Goal: Task Accomplishment & Management: Manage account settings

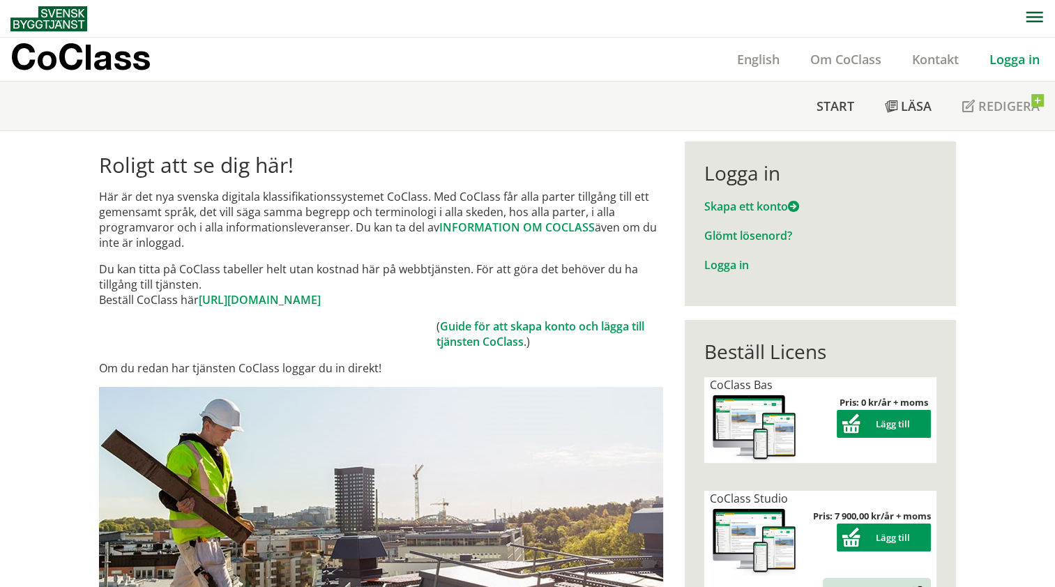
click at [1031, 57] on link "Logga in" at bounding box center [1014, 59] width 81 height 17
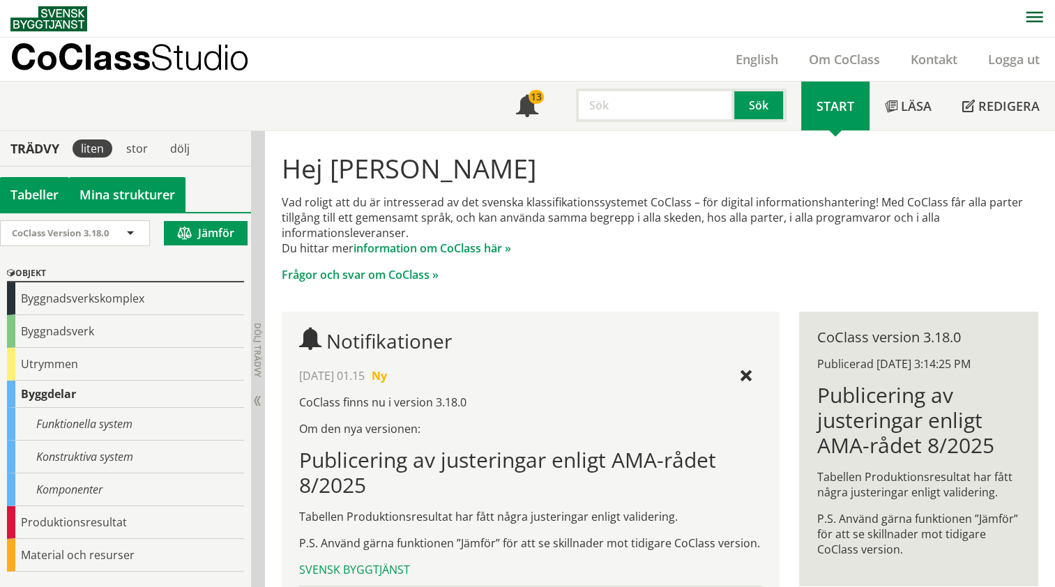
click at [146, 204] on link "Mina strukturer" at bounding box center [127, 194] width 116 height 35
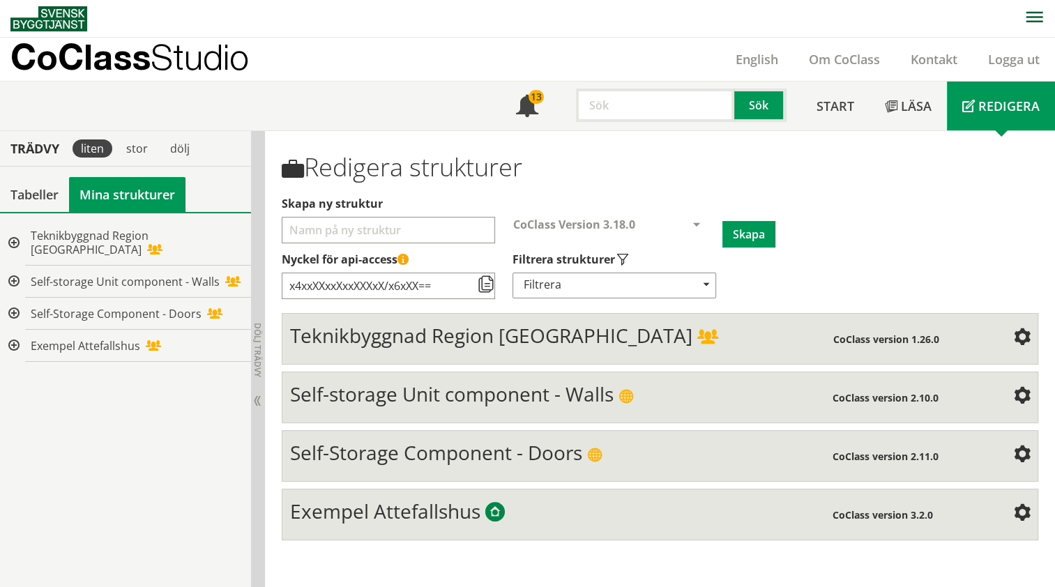
click at [528, 333] on span "Teknikbyggnad Region Gävleborg" at bounding box center [491, 335] width 402 height 26
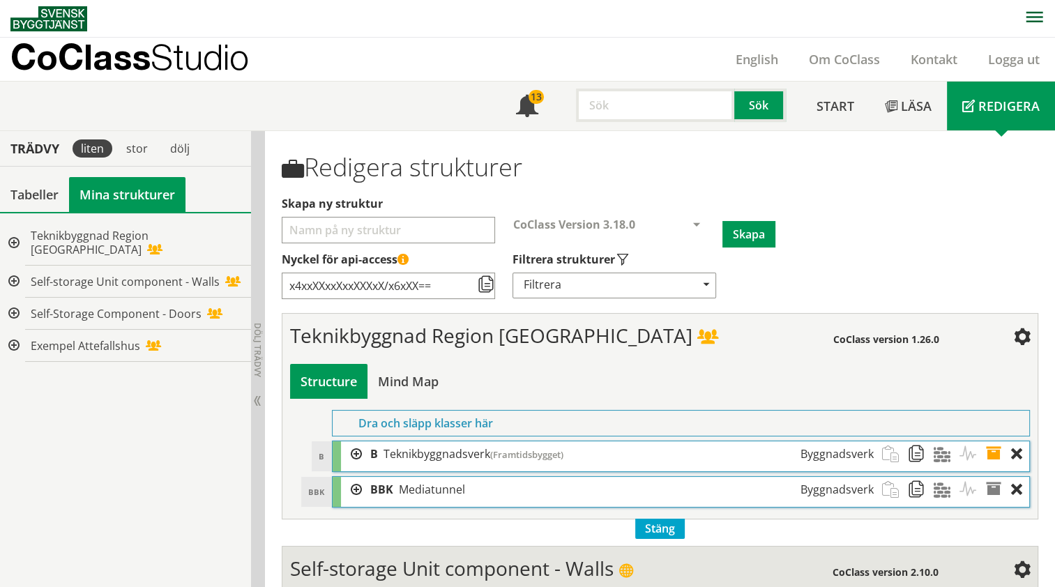
click at [356, 452] on div at bounding box center [351, 454] width 21 height 26
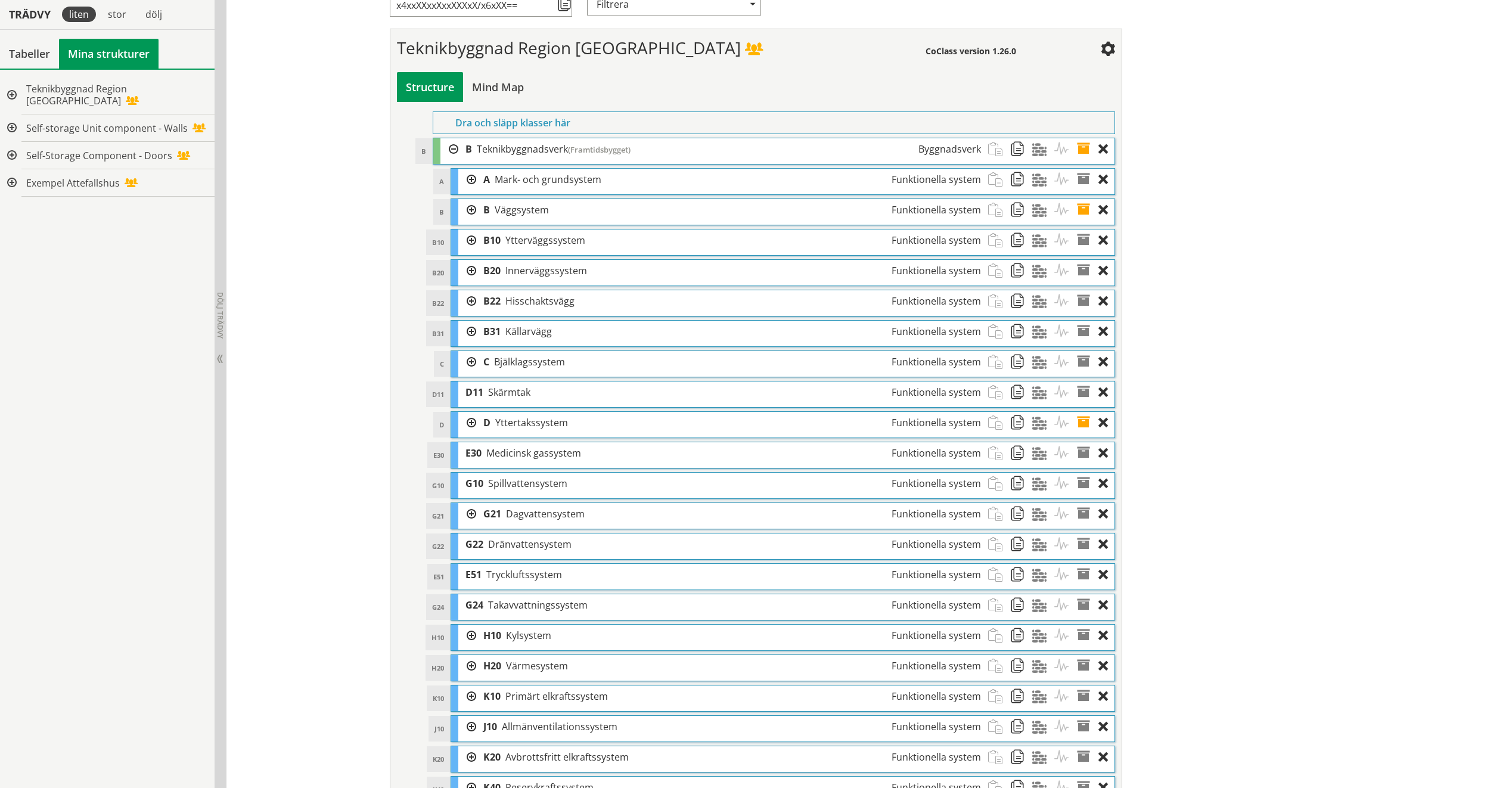
scroll to position [238, 0]
click at [466, 501] on div at bounding box center [467, 515] width 18 height 22
click at [485, 501] on div at bounding box center [485, 545] width 18 height 22
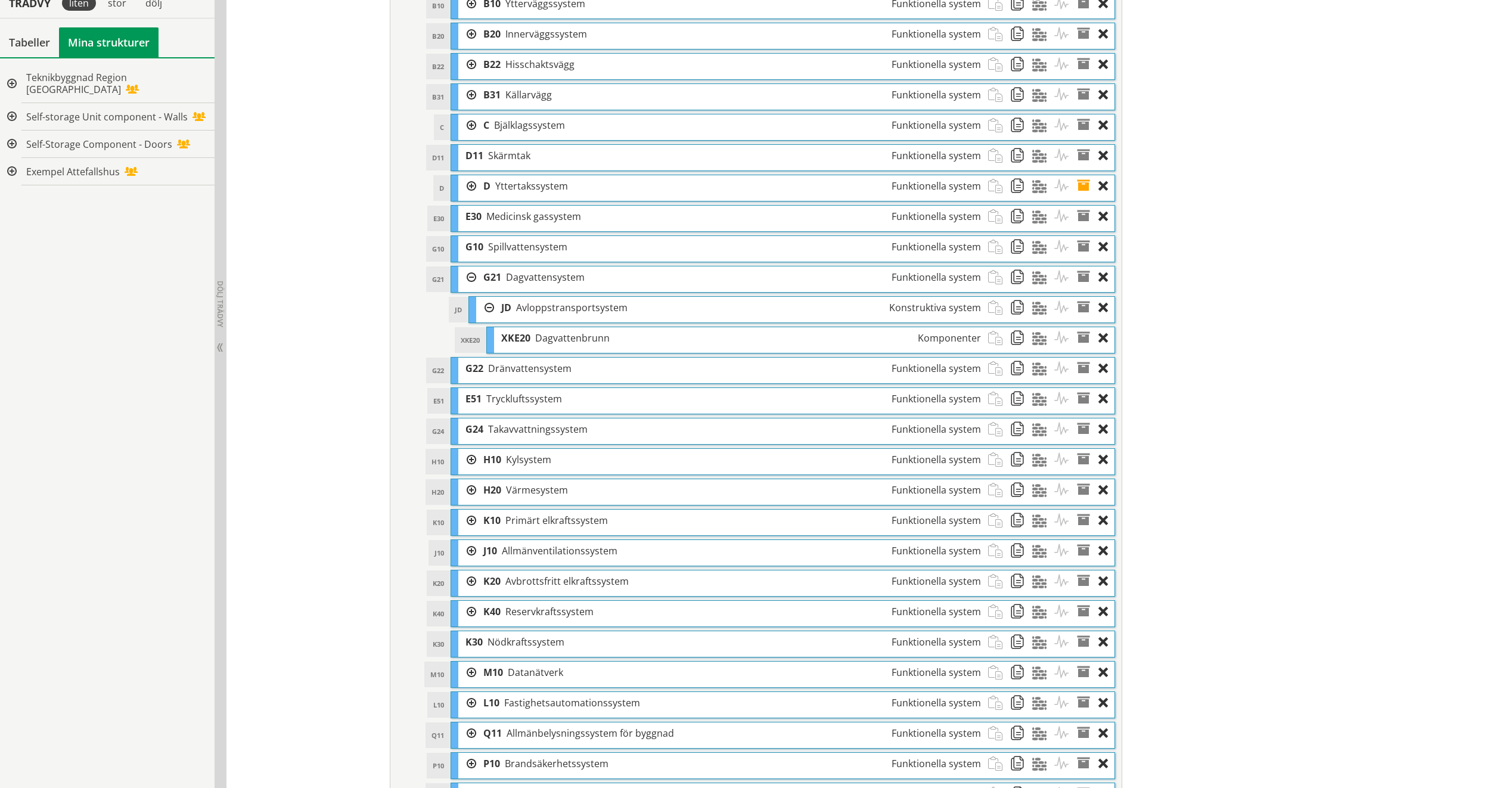
scroll to position [477, 0]
click at [468, 457] on div at bounding box center [467, 459] width 18 height 22
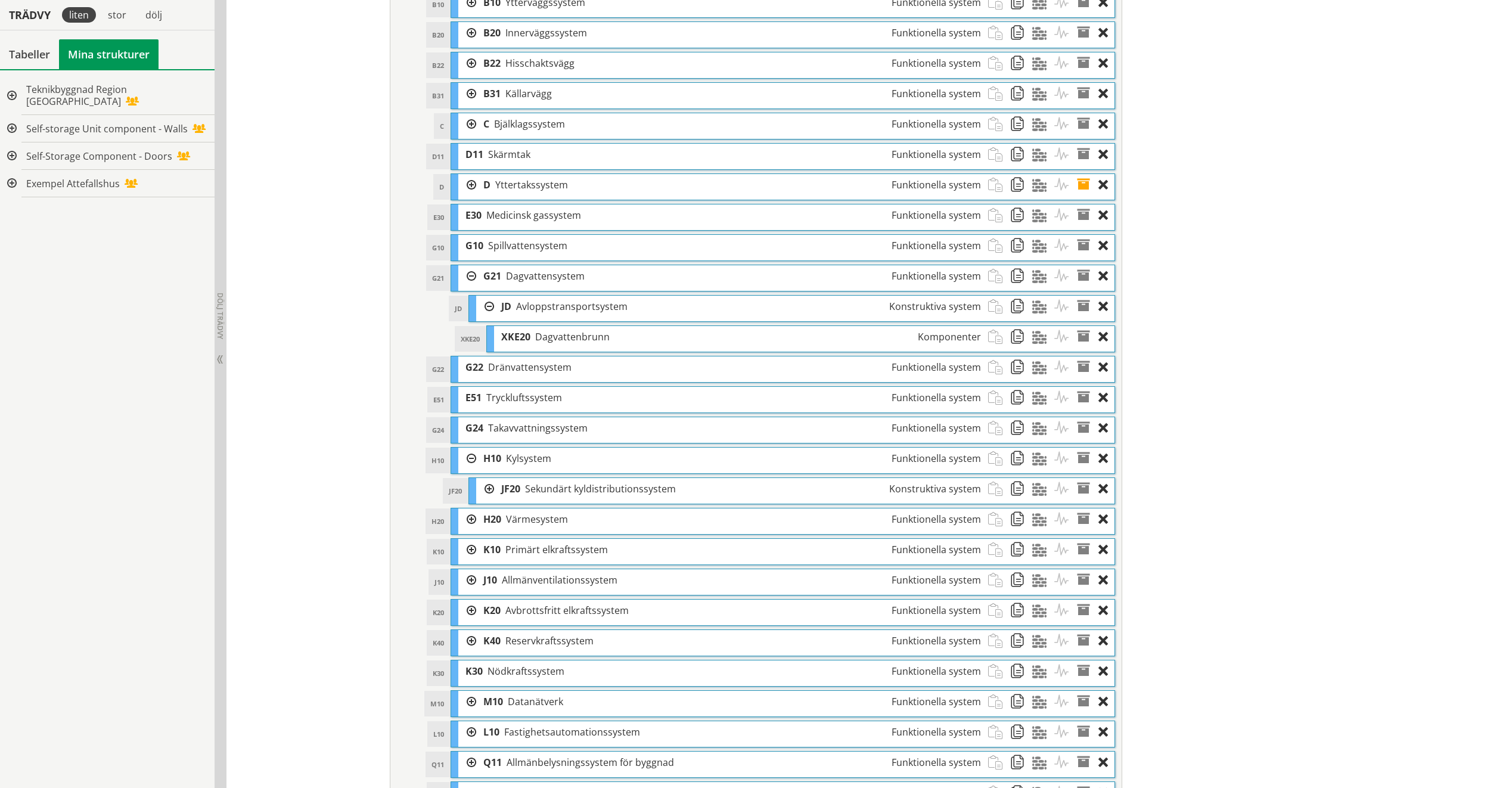
click at [481, 489] on div at bounding box center [485, 489] width 18 height 22
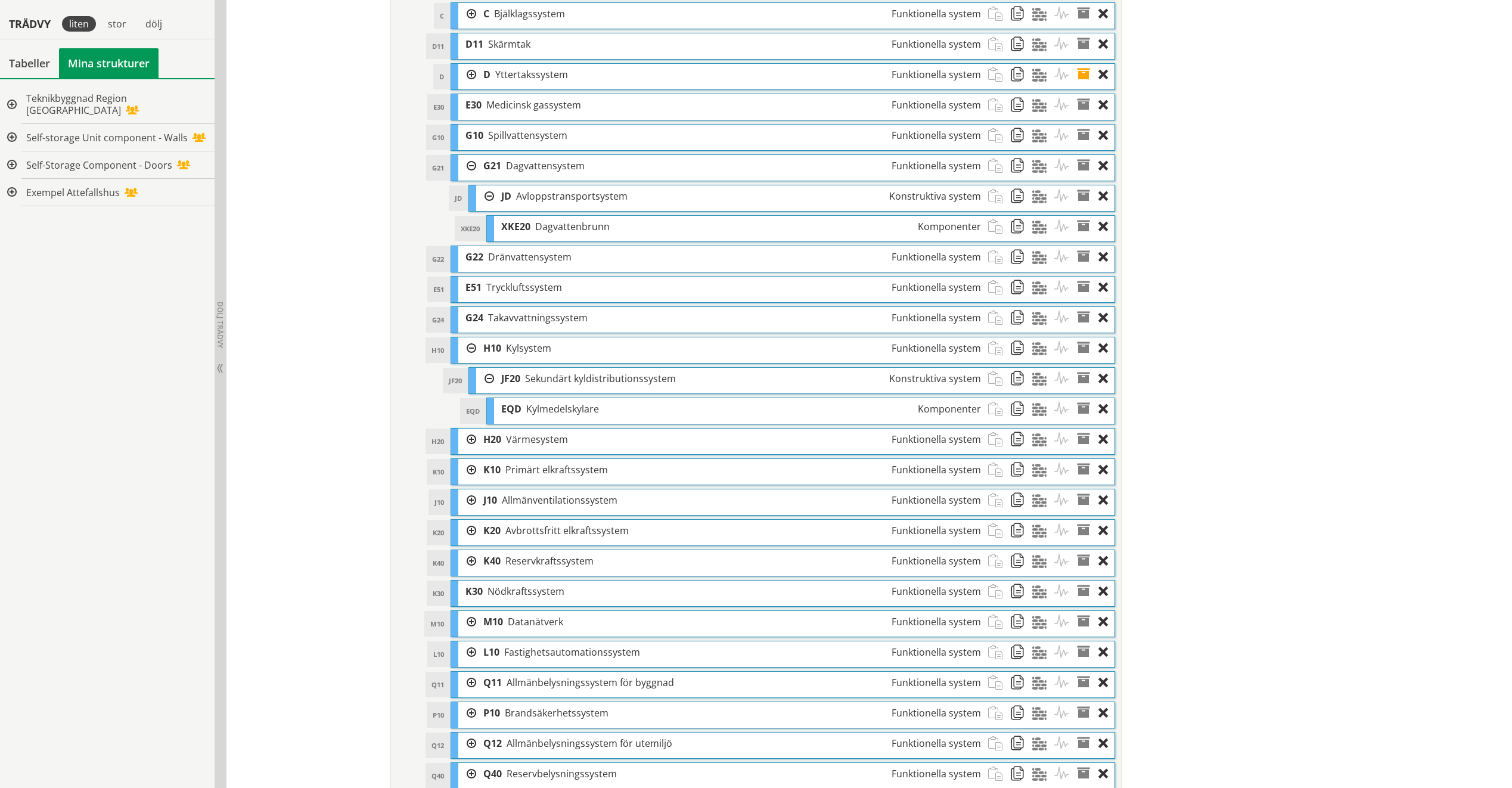
scroll to position [596, 0]
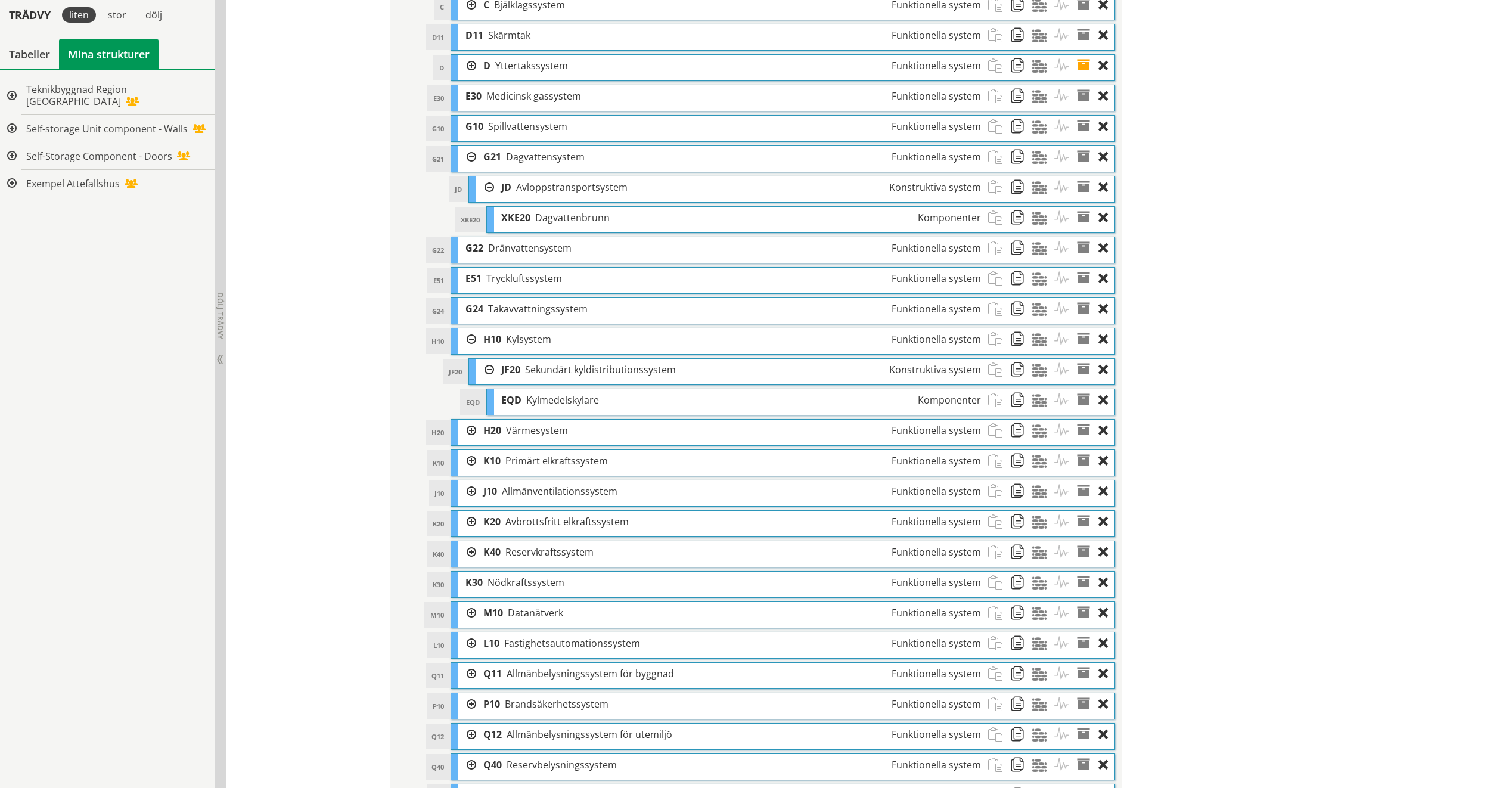
click at [469, 501] on div at bounding box center [467, 552] width 18 height 22
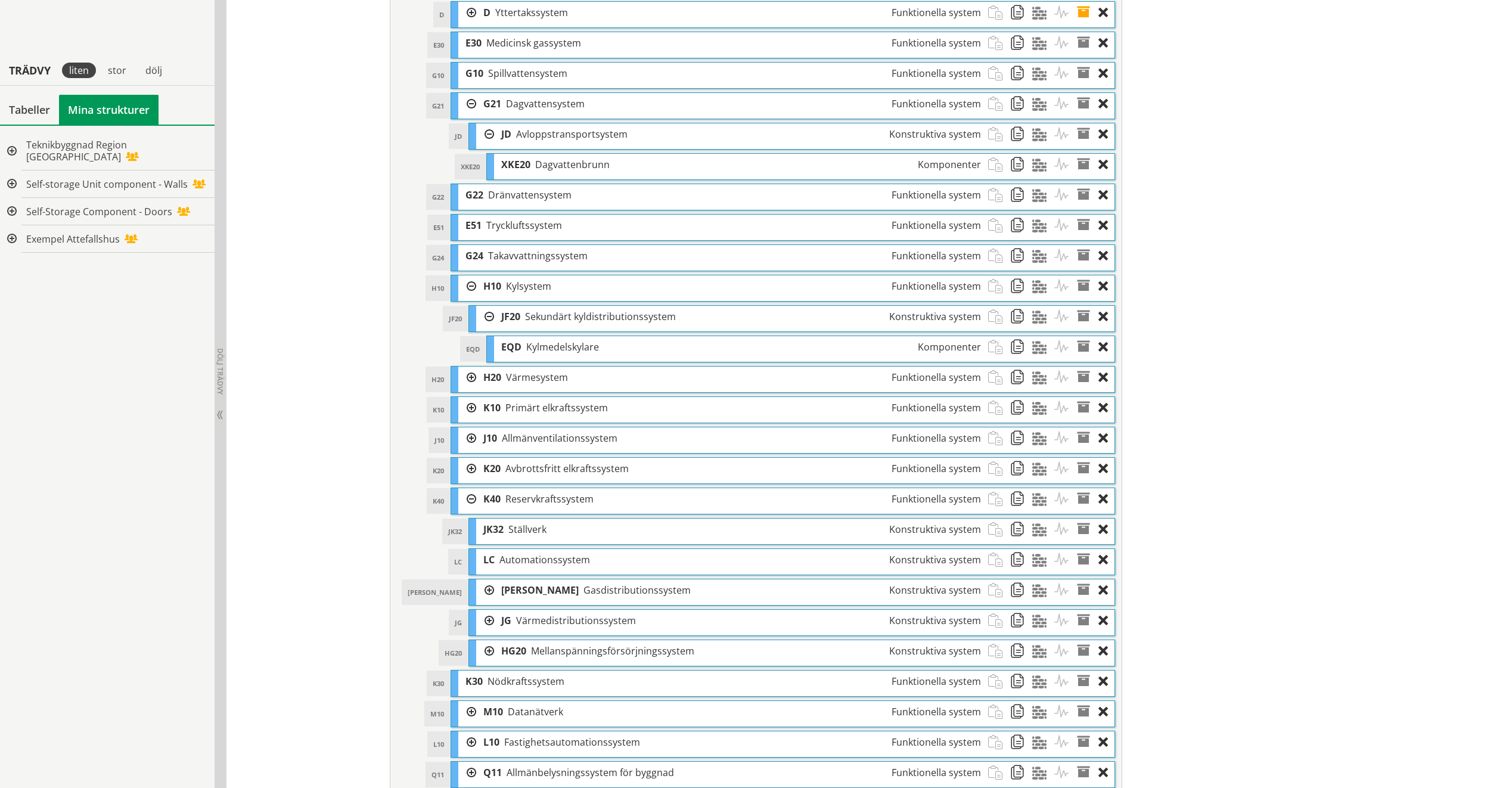
scroll to position [715, 0]
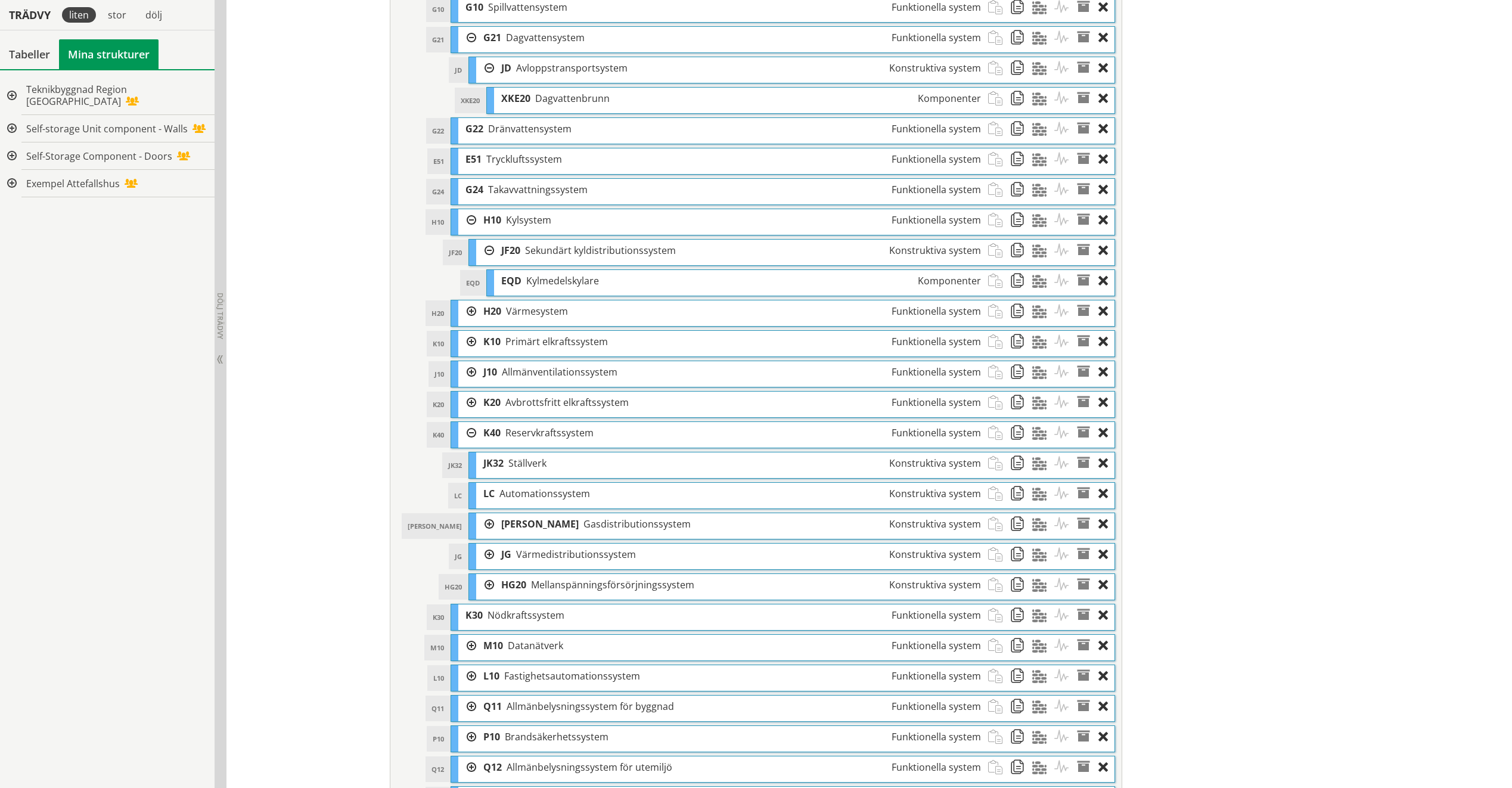
click at [484, 501] on div at bounding box center [485, 524] width 18 height 22
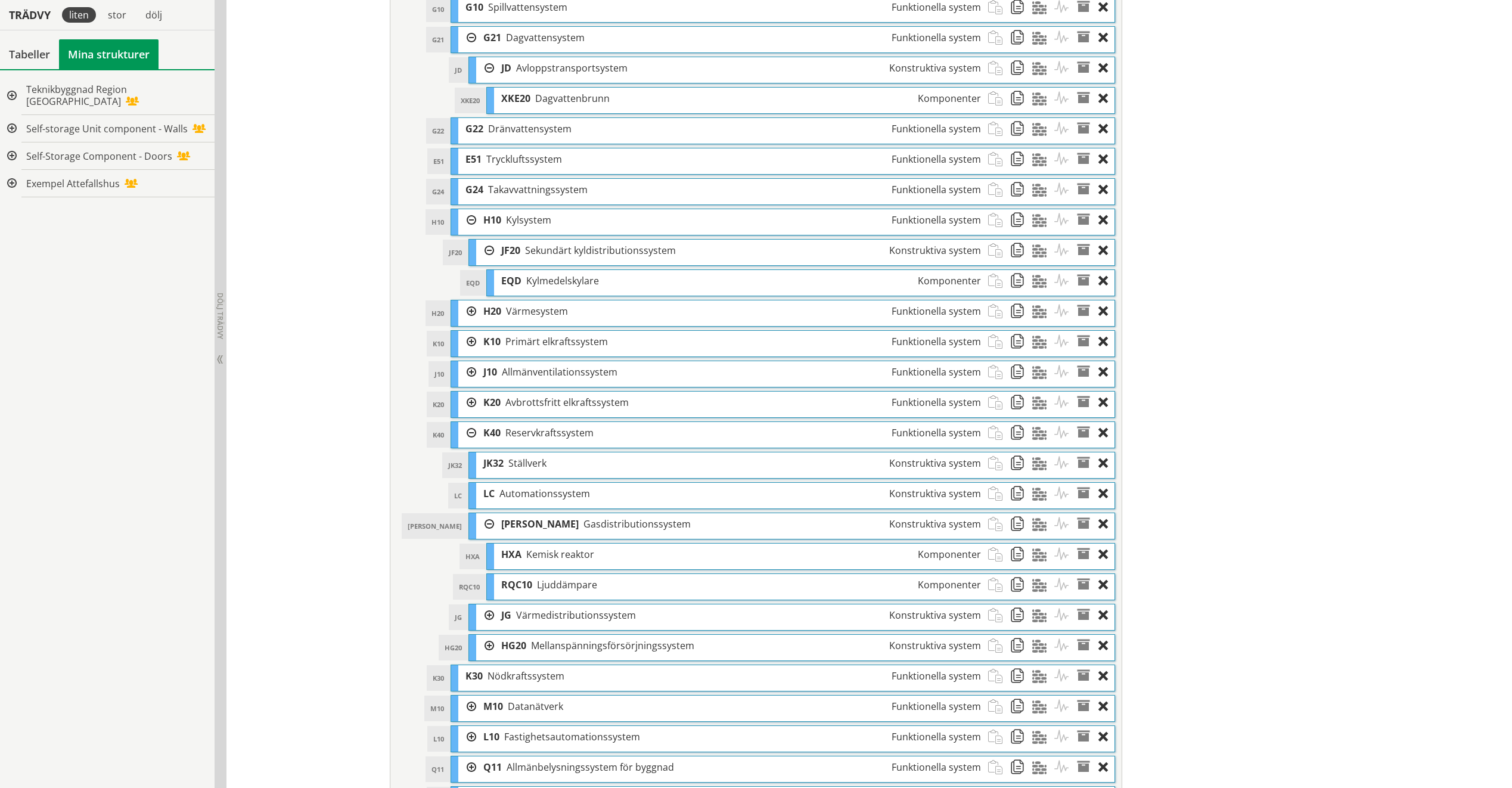
click at [485, 501] on div at bounding box center [485, 615] width 18 height 22
click at [482, 501] on div at bounding box center [485, 676] width 18 height 22
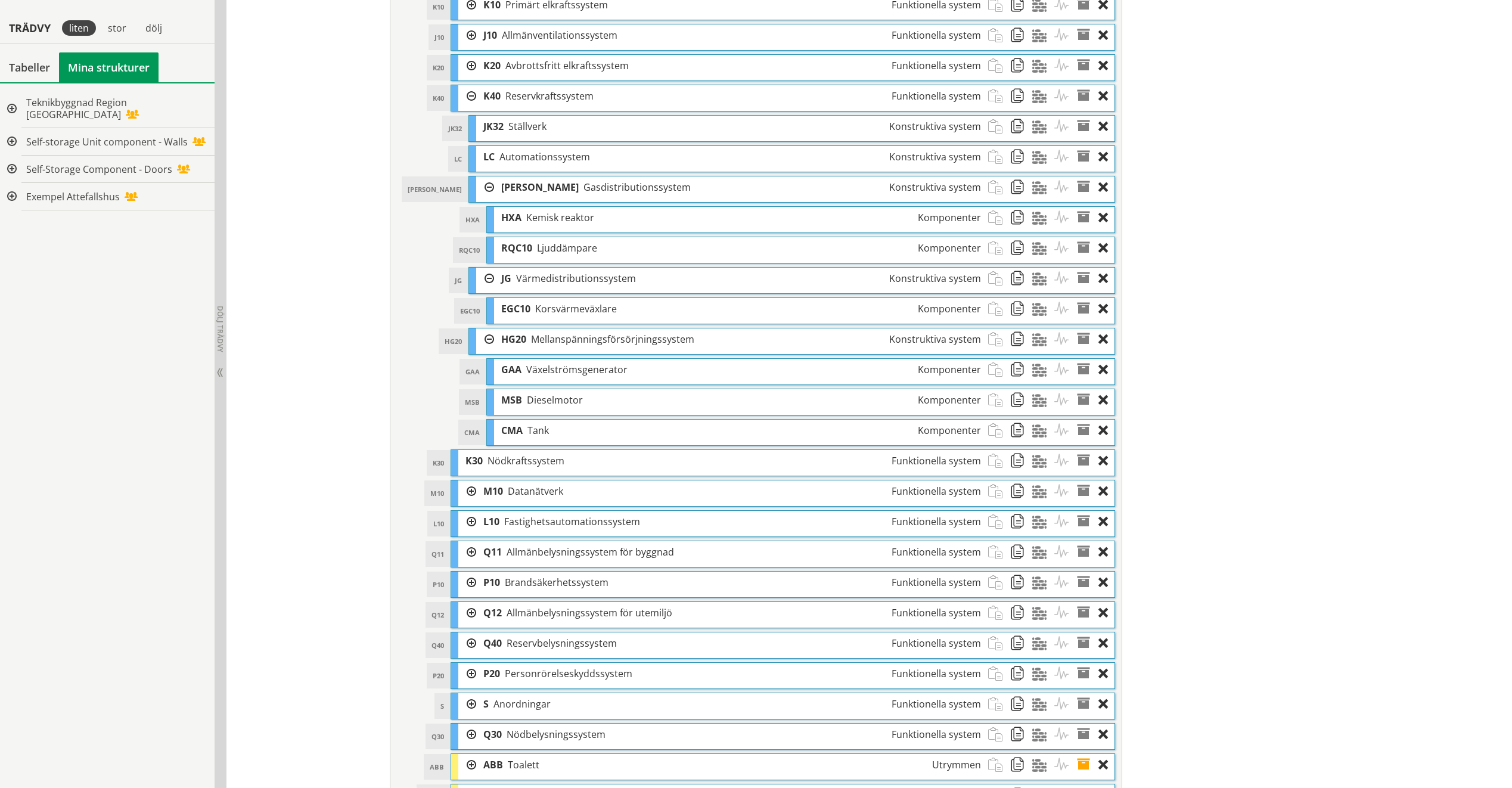
scroll to position [1073, 0]
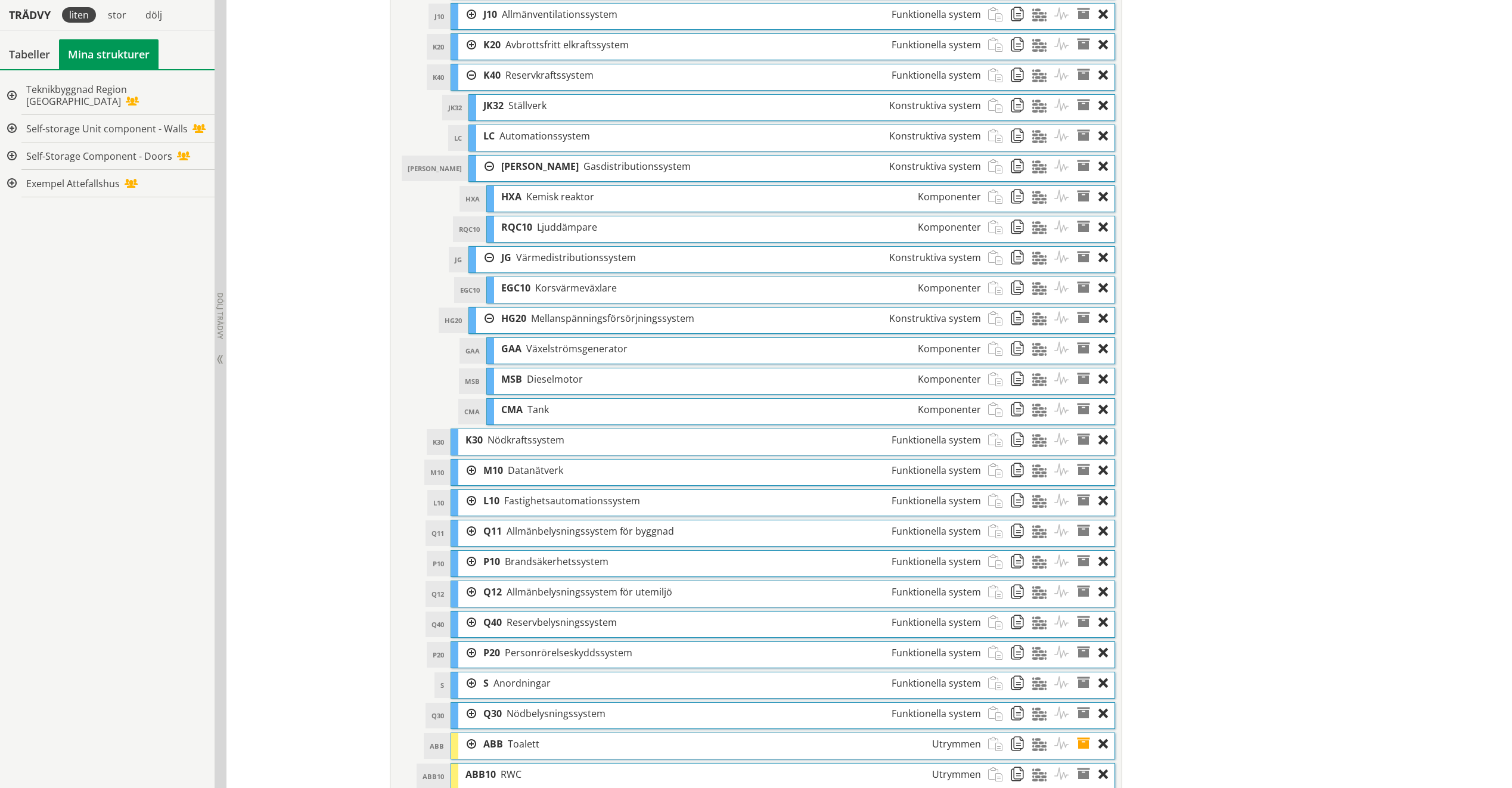
click at [463, 469] on div at bounding box center [467, 471] width 18 height 22
click at [485, 499] on div at bounding box center [485, 501] width 18 height 22
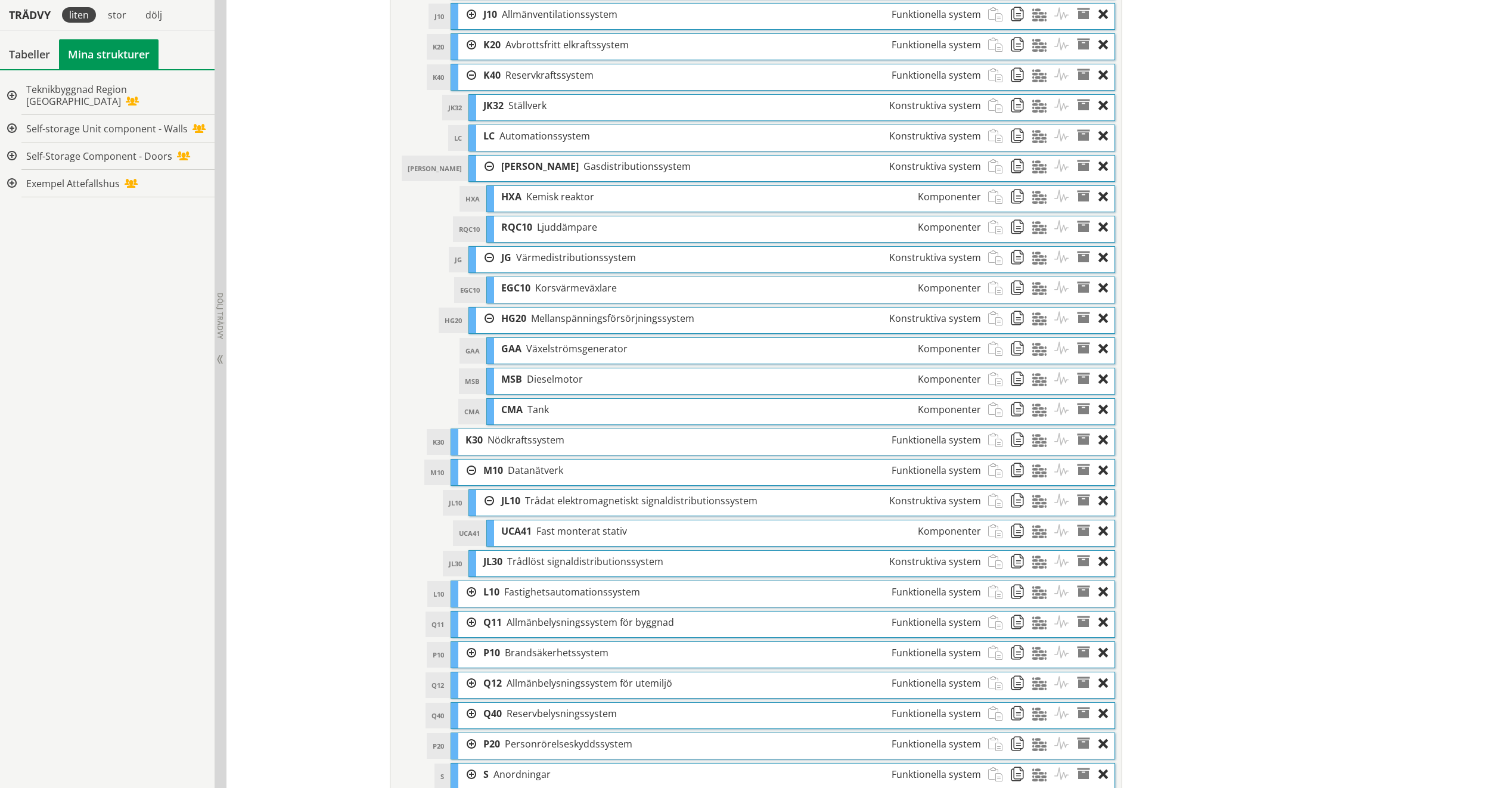
click at [463, 501] on div at bounding box center [467, 592] width 18 height 22
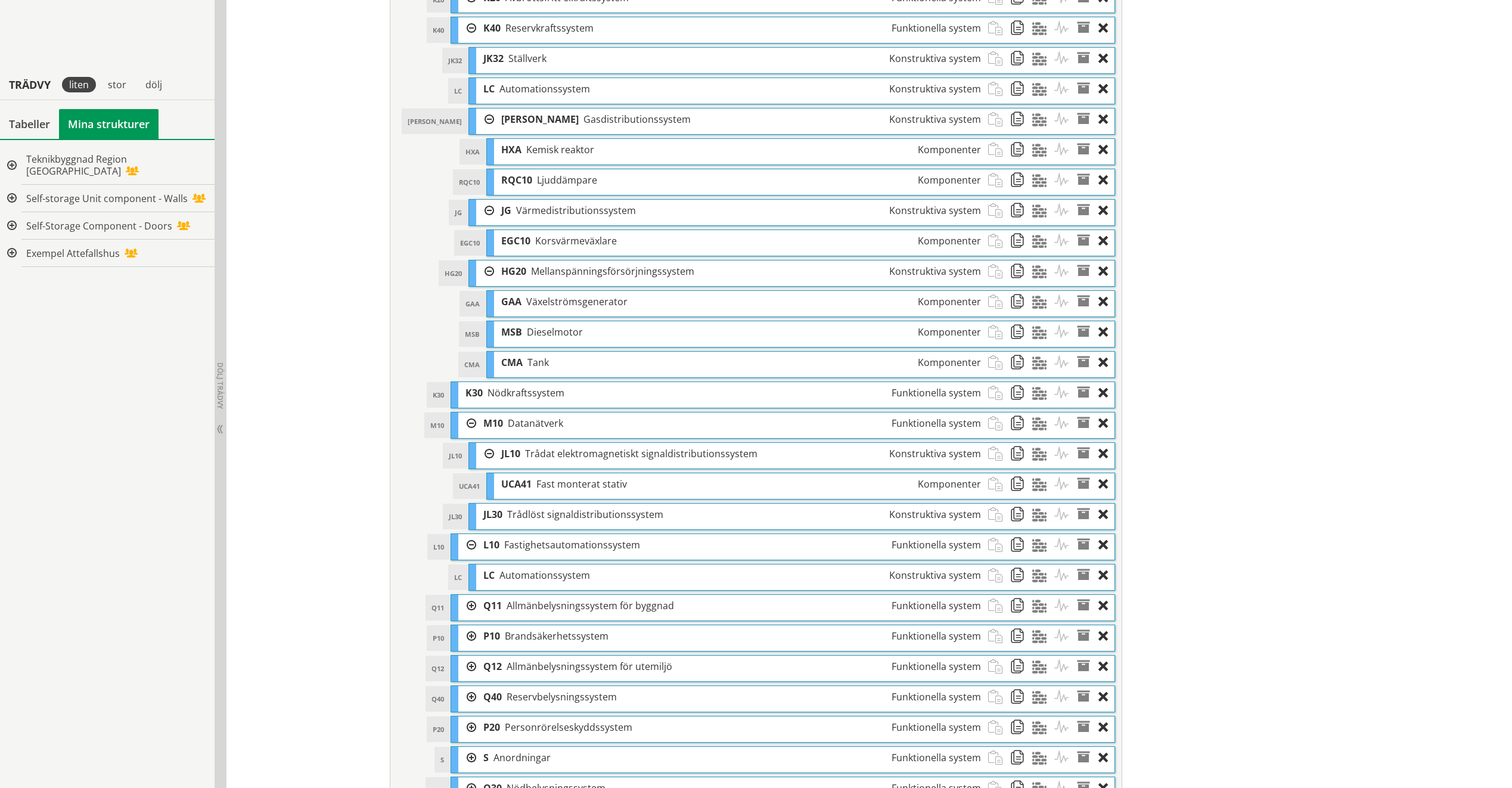
scroll to position [1191, 0]
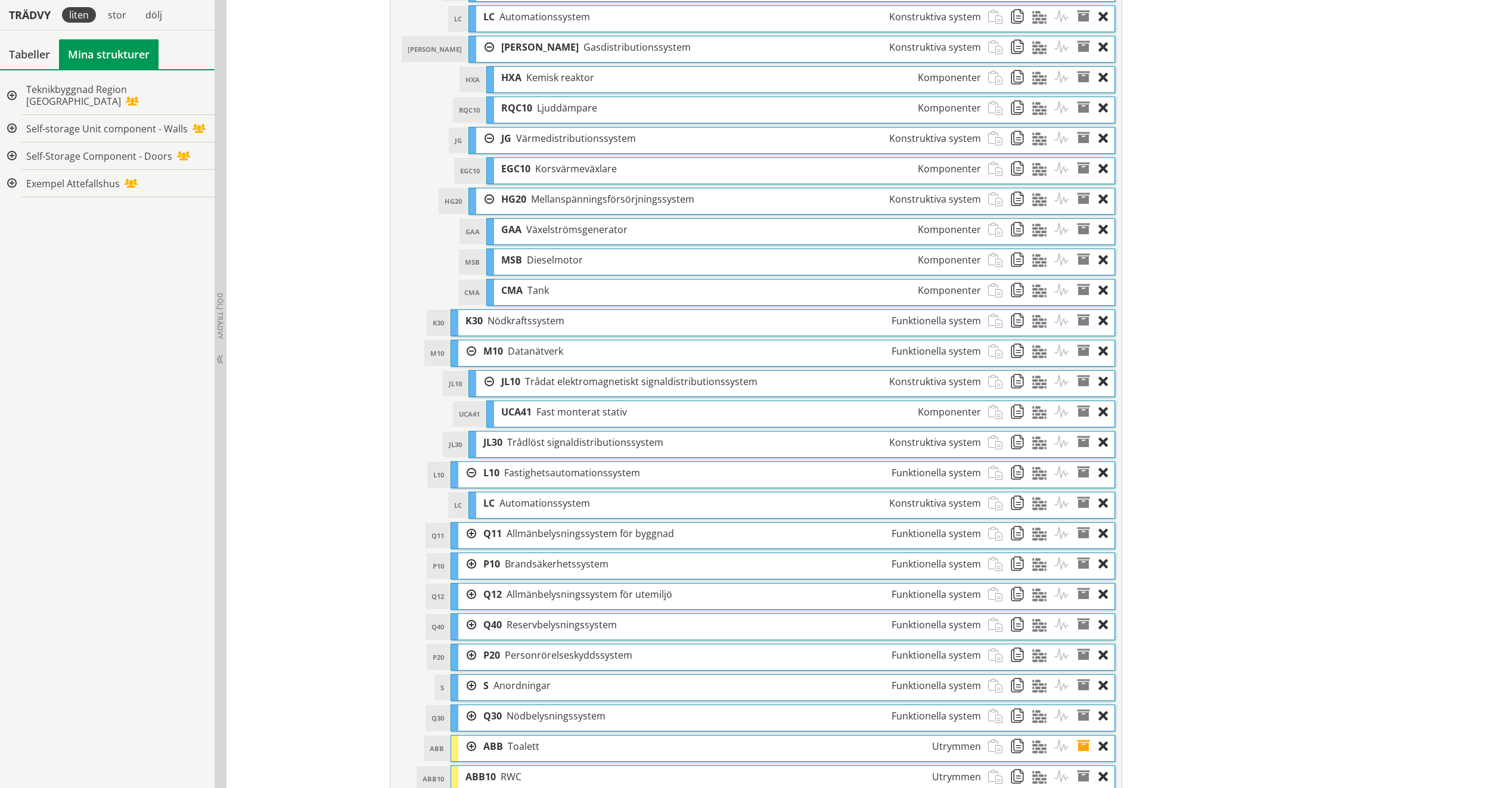
click at [468, 501] on div at bounding box center [467, 533] width 18 height 22
click at [487, 501] on div at bounding box center [485, 564] width 18 height 22
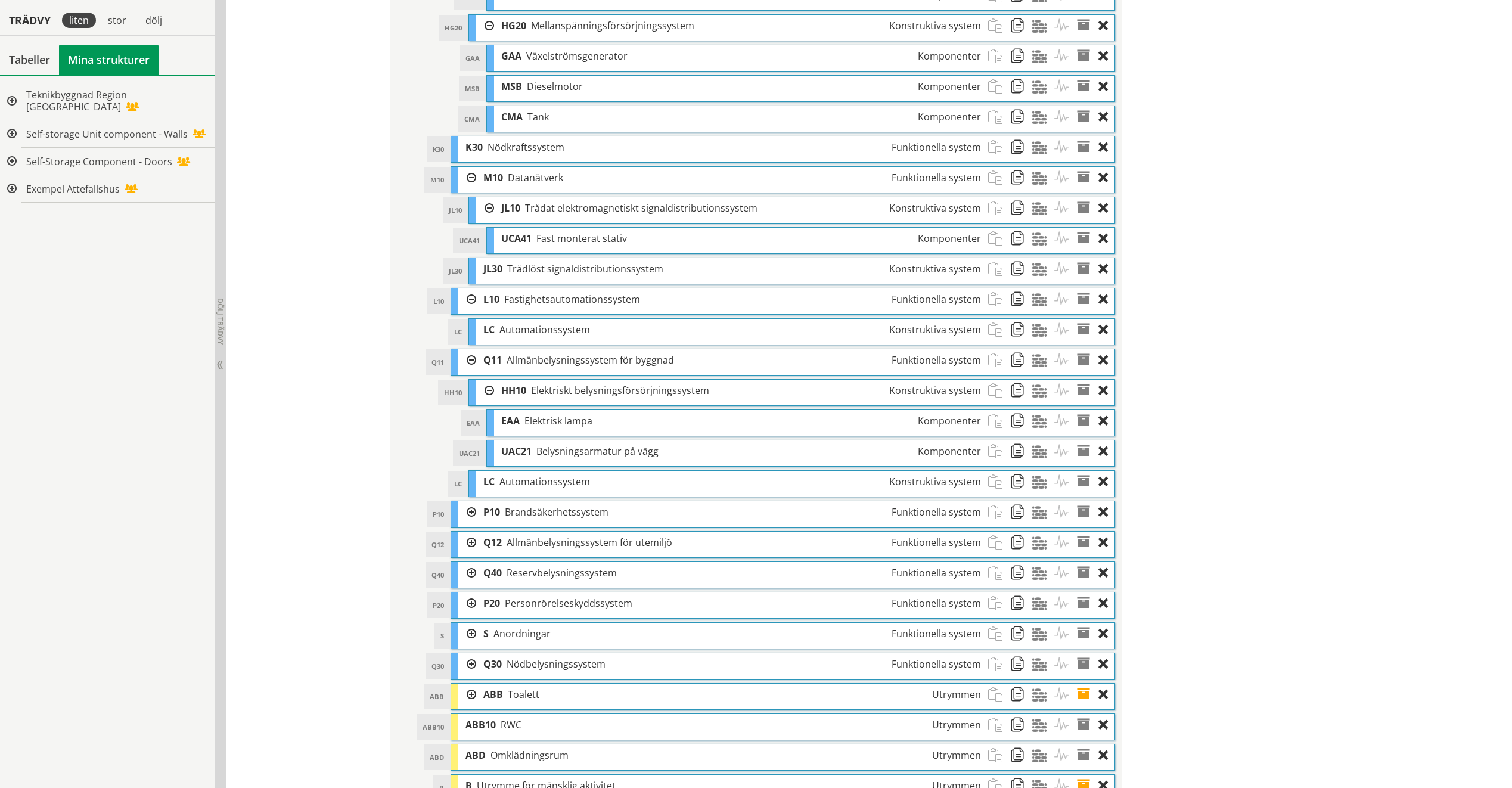
scroll to position [1371, 0]
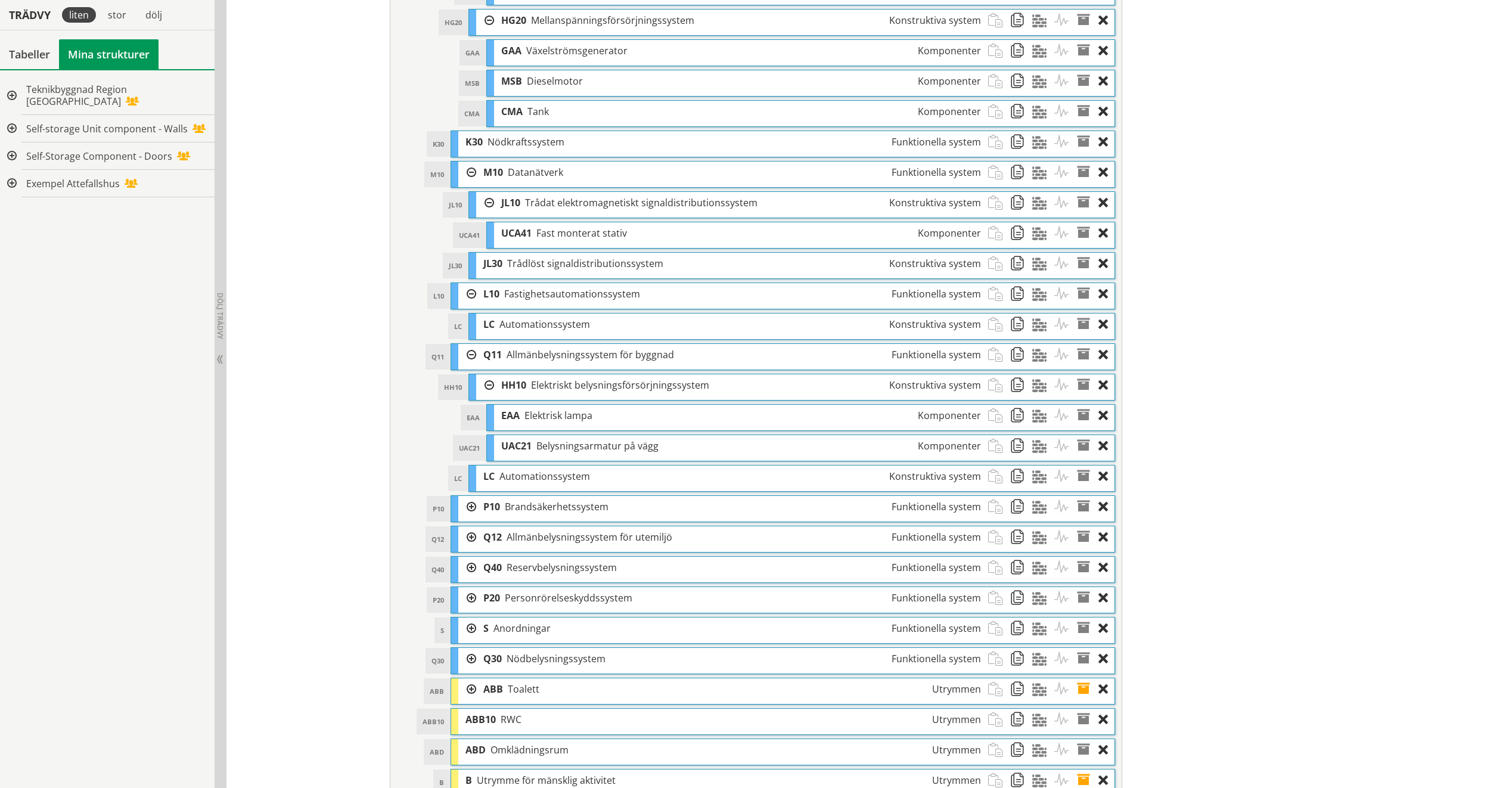
click at [466, 501] on div at bounding box center [467, 598] width 18 height 22
click at [483, 501] on div at bounding box center [485, 628] width 18 height 22
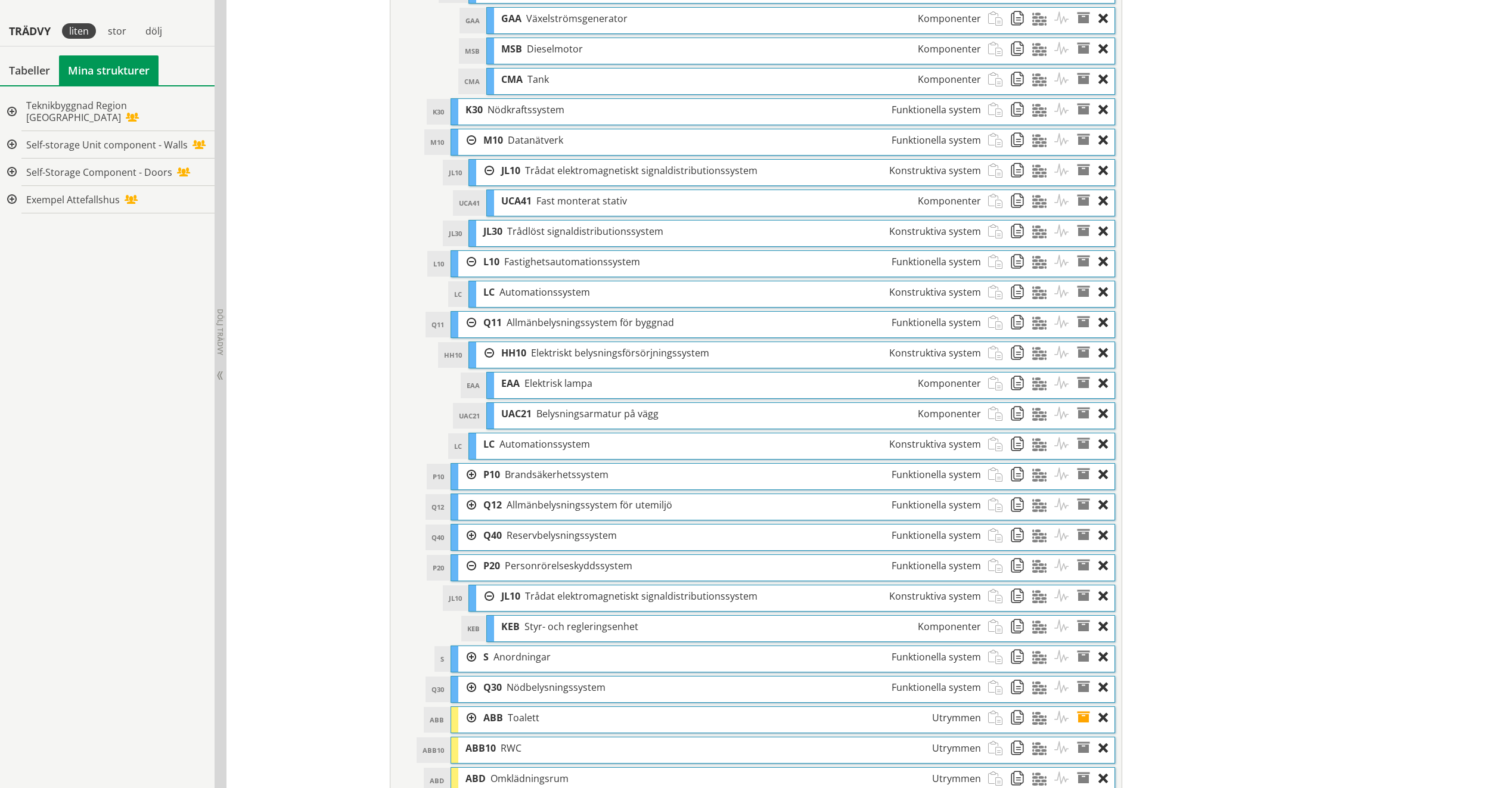
scroll to position [1430, 0]
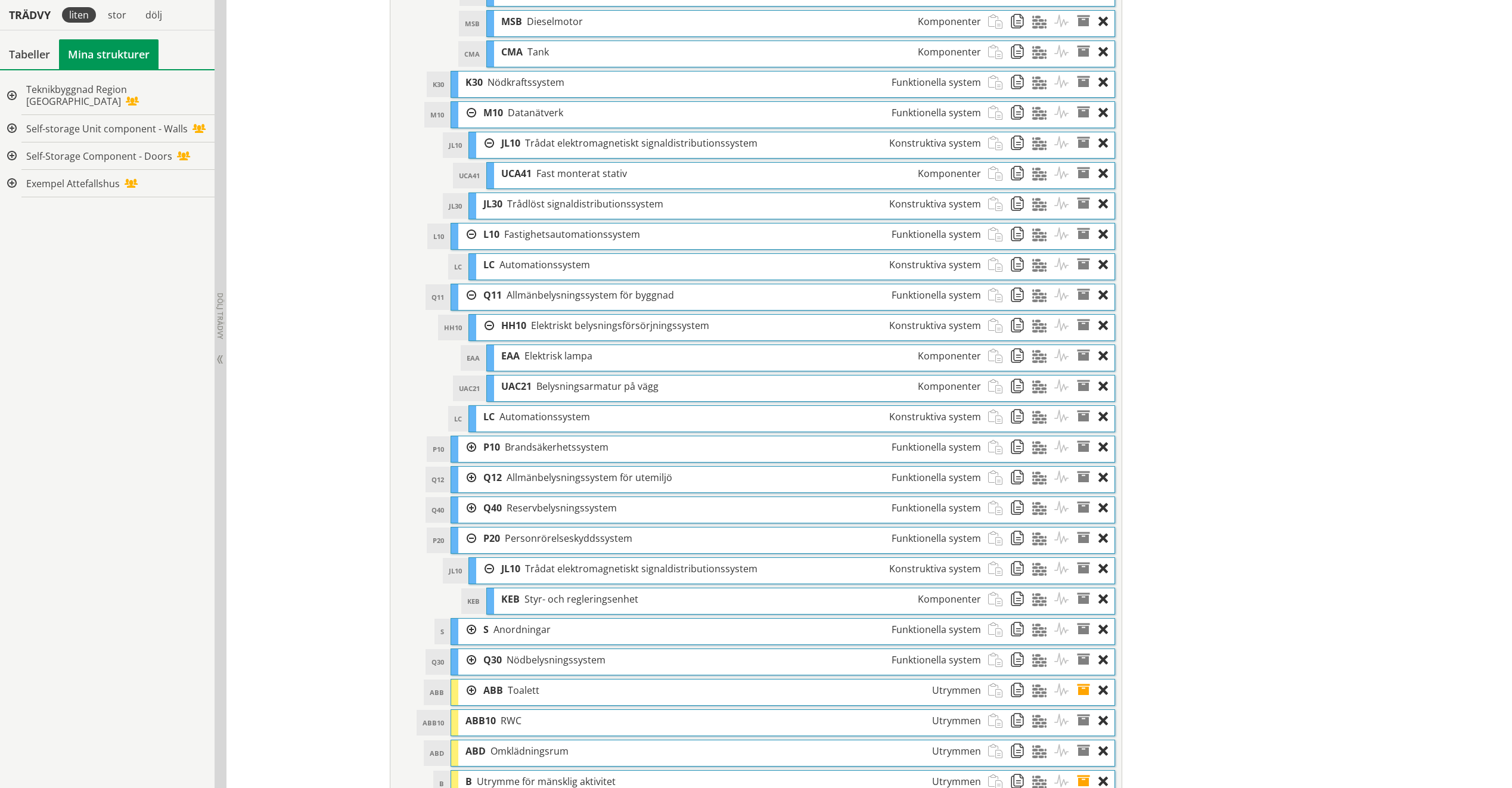
click at [468, 501] on div at bounding box center [467, 630] width 18 height 22
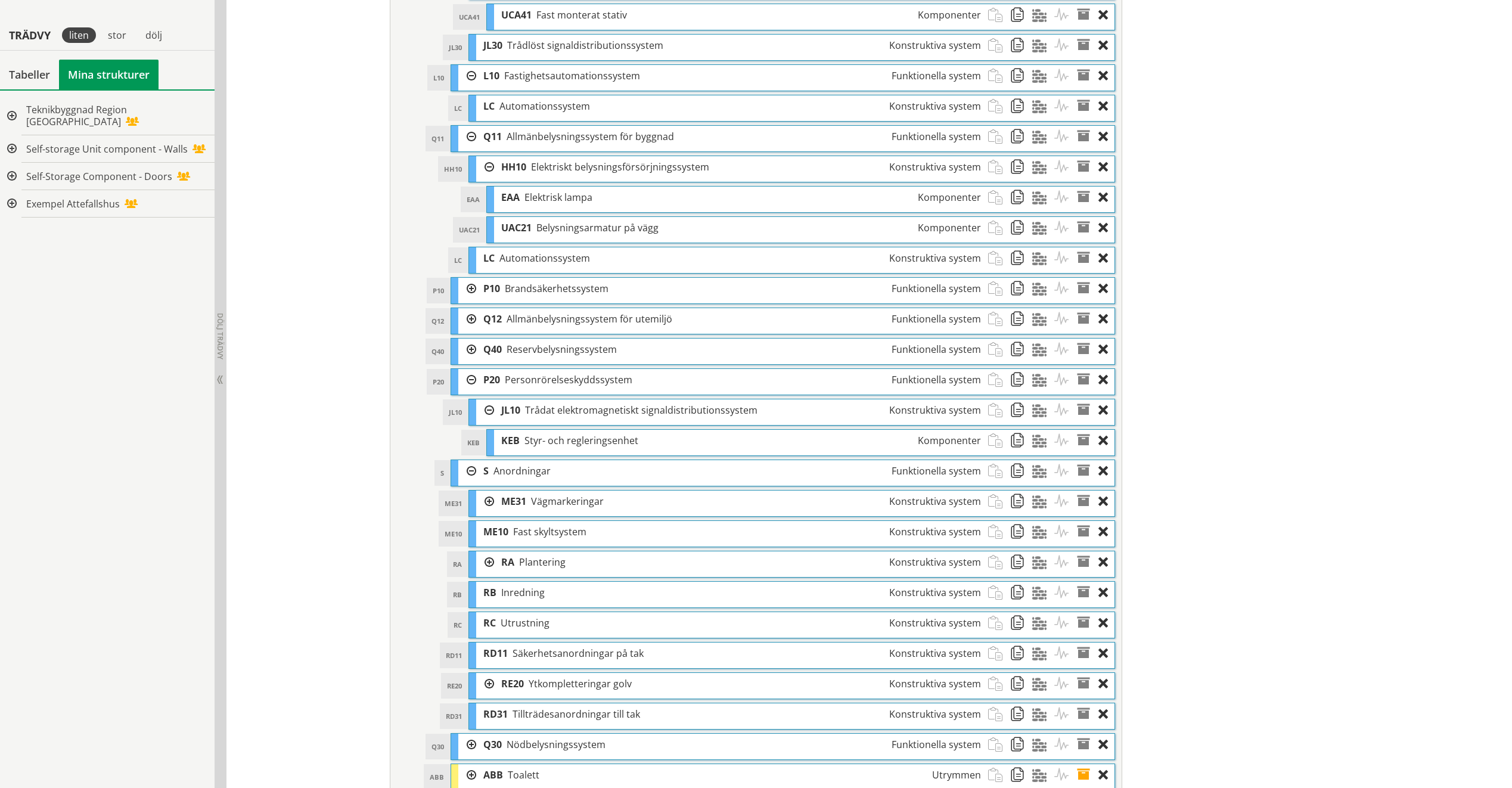
scroll to position [1609, 0]
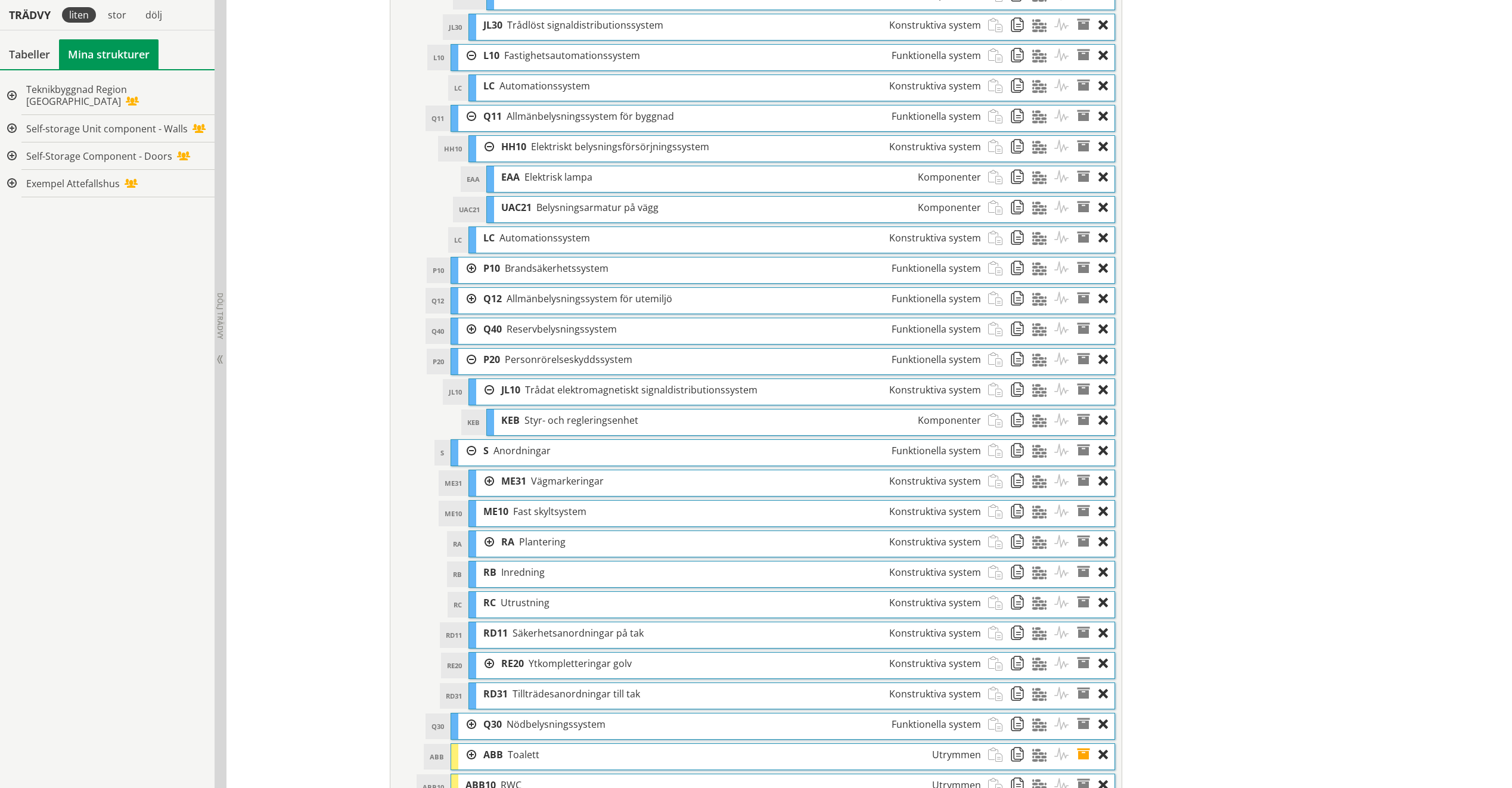
click at [468, 452] on div at bounding box center [467, 451] width 18 height 22
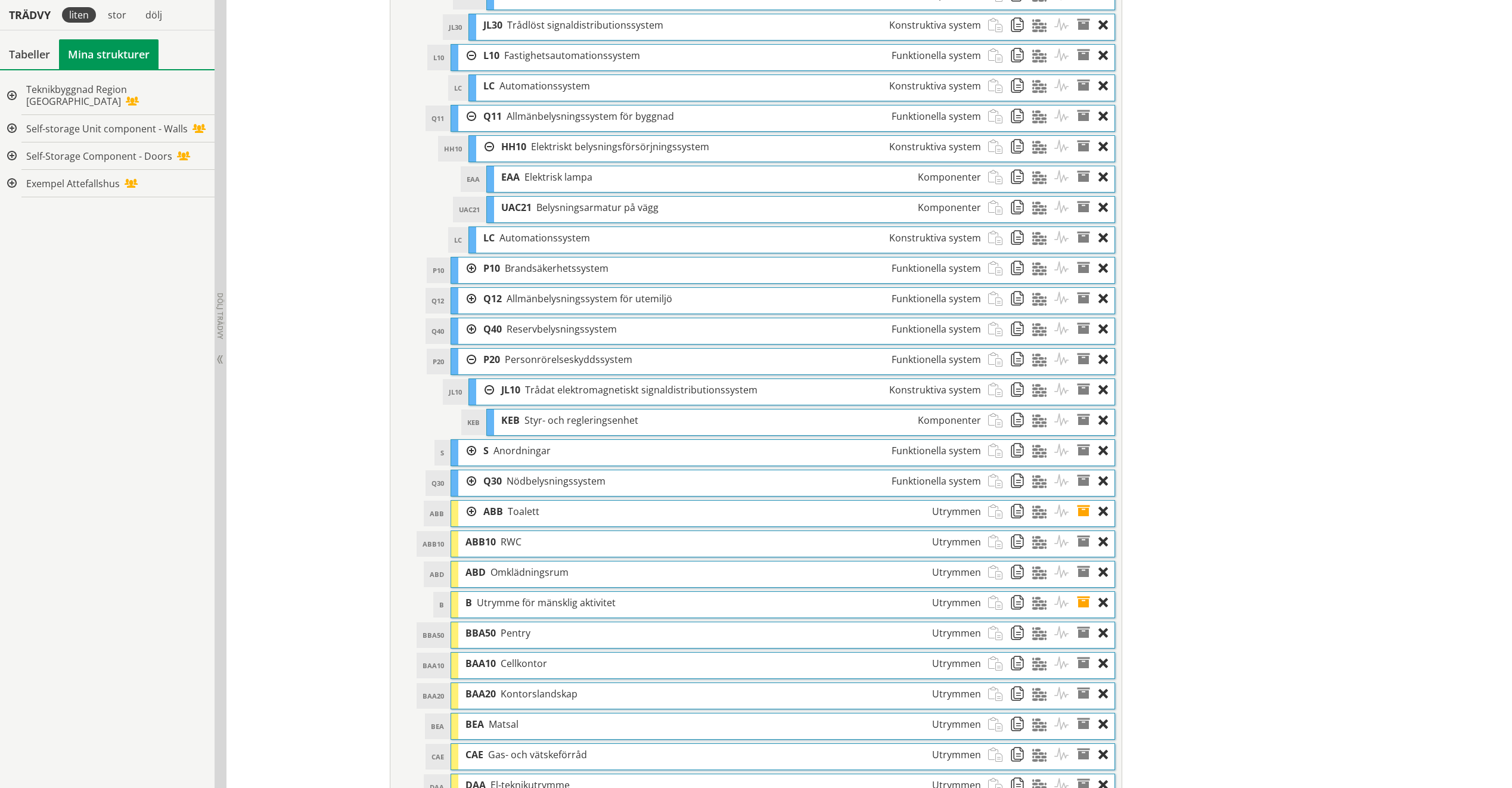
click at [466, 501] on div at bounding box center [467, 512] width 18 height 22
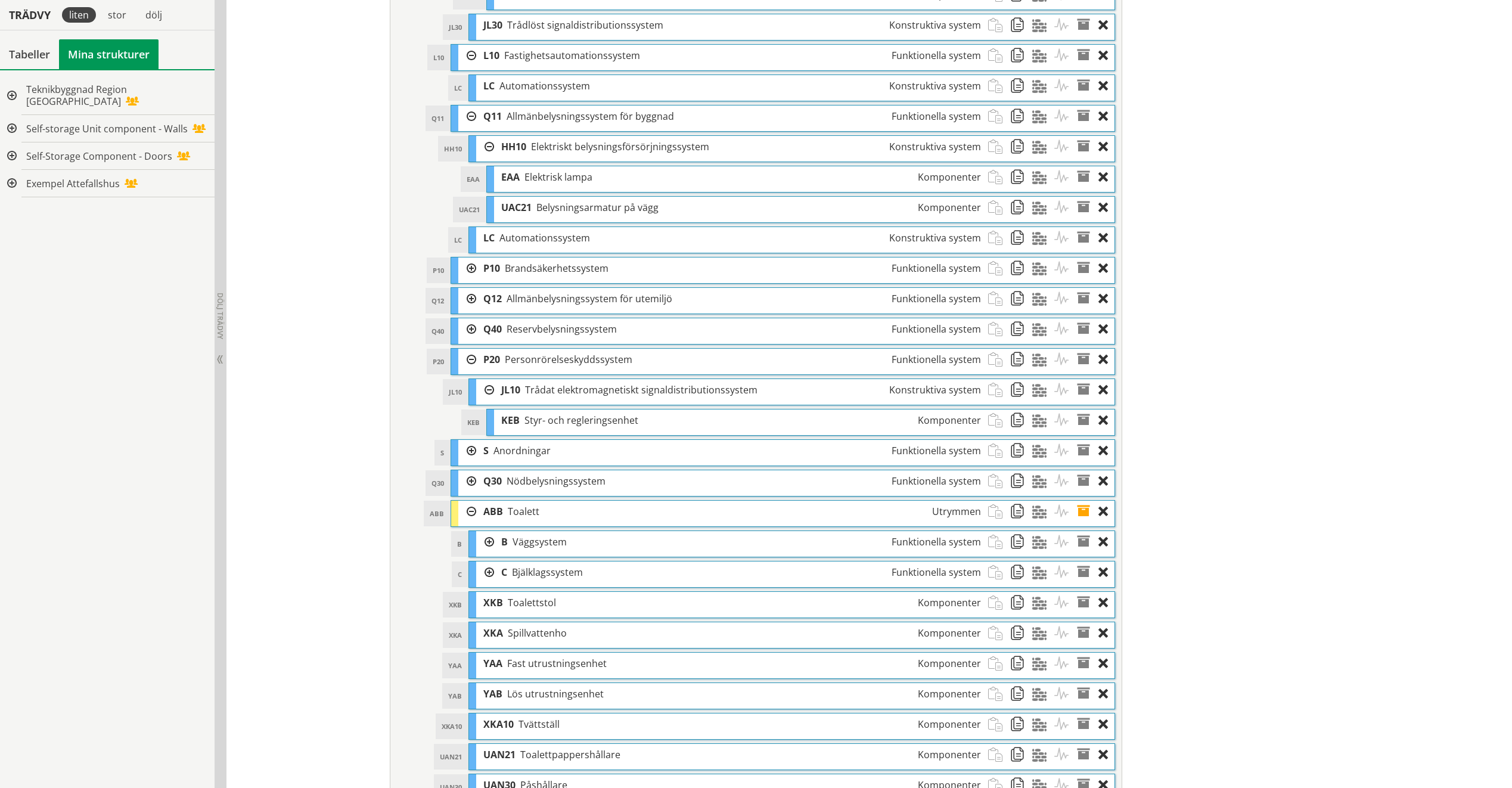
click at [483, 501] on div at bounding box center [485, 542] width 18 height 22
click at [502, 501] on div at bounding box center [503, 573] width 18 height 22
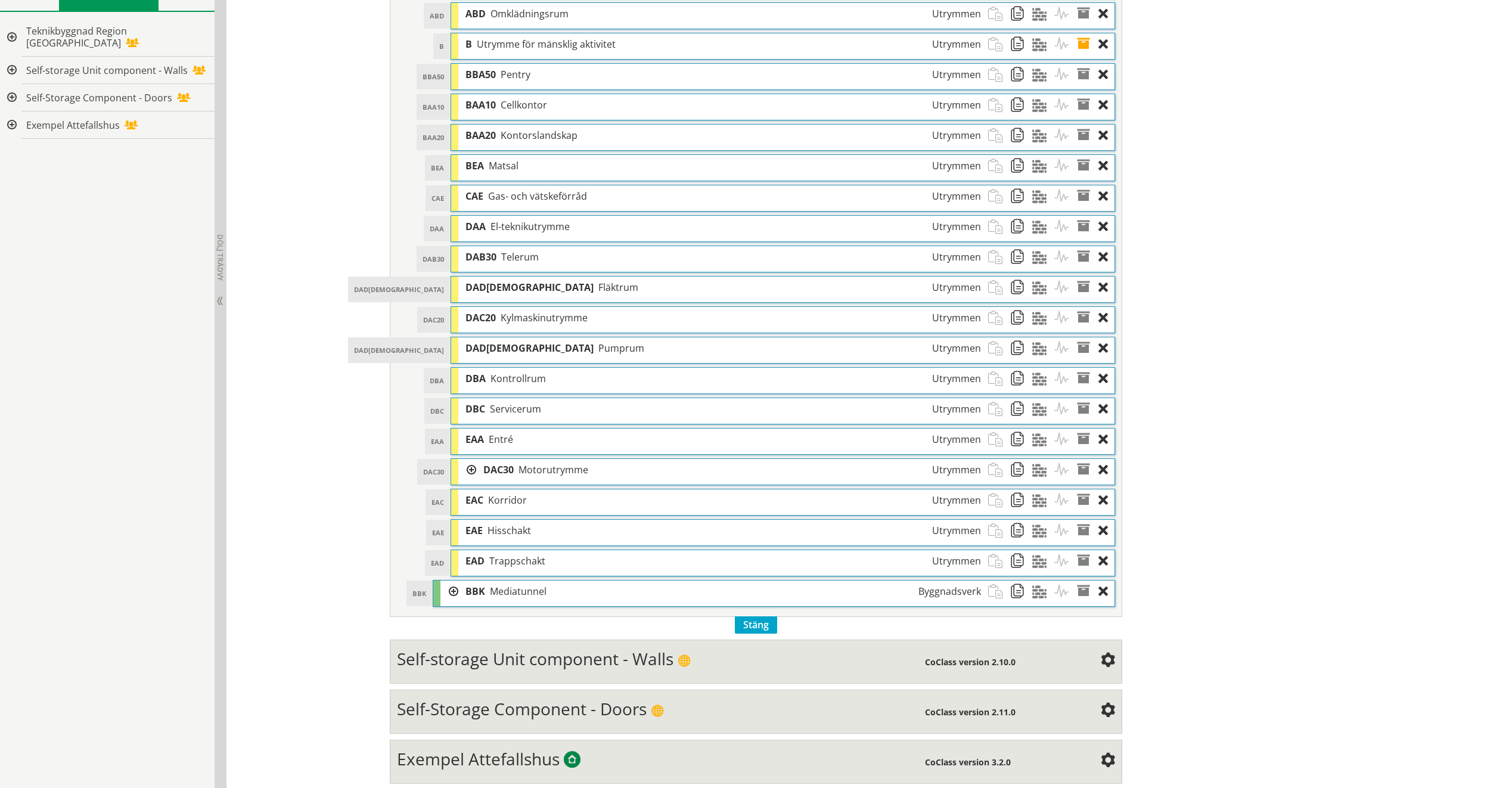
scroll to position [2753, 0]
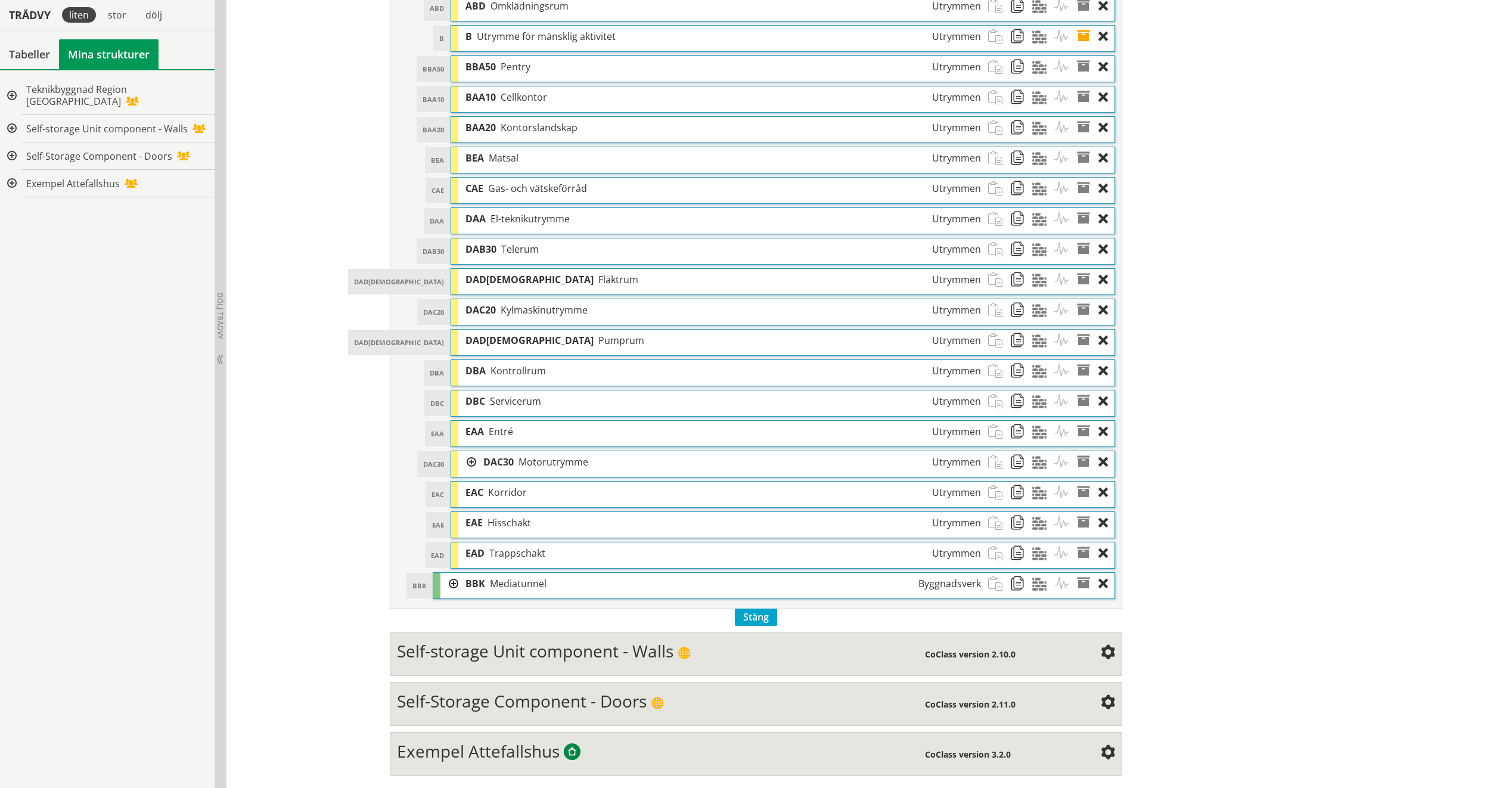
click at [449, 501] on div at bounding box center [449, 584] width 18 height 22
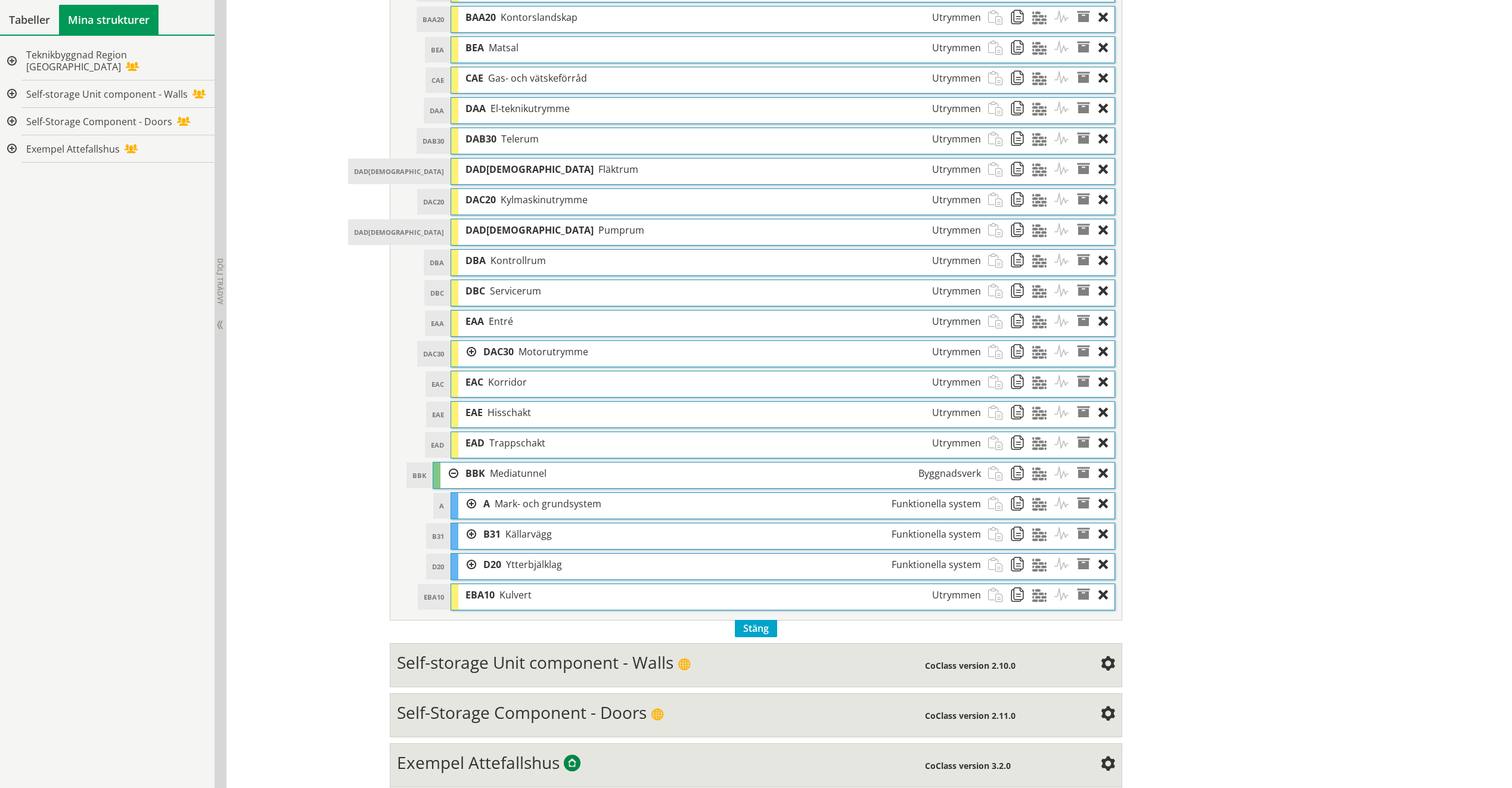
scroll to position [2872, 0]
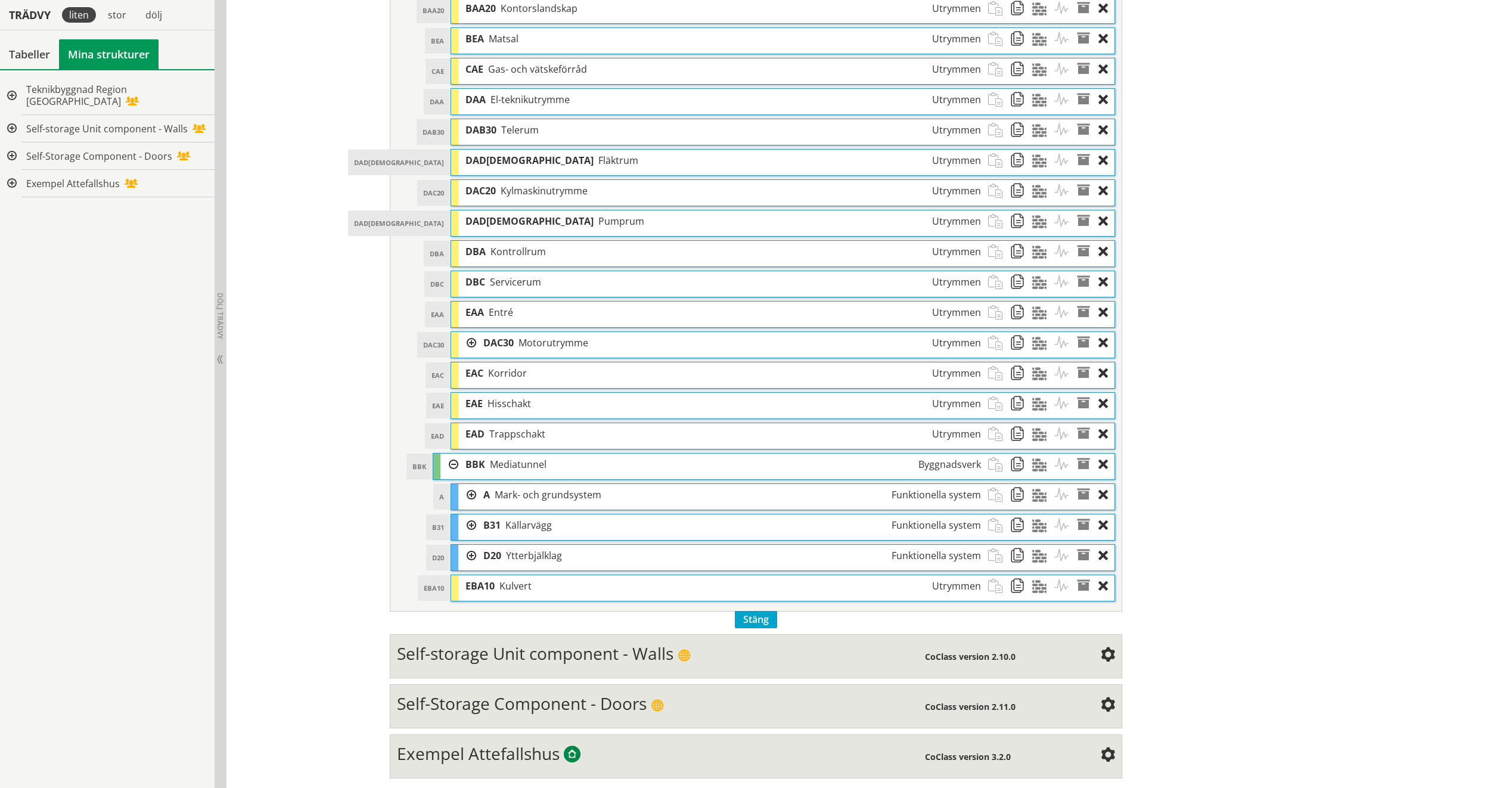
click at [464, 501] on div at bounding box center [467, 556] width 18 height 22
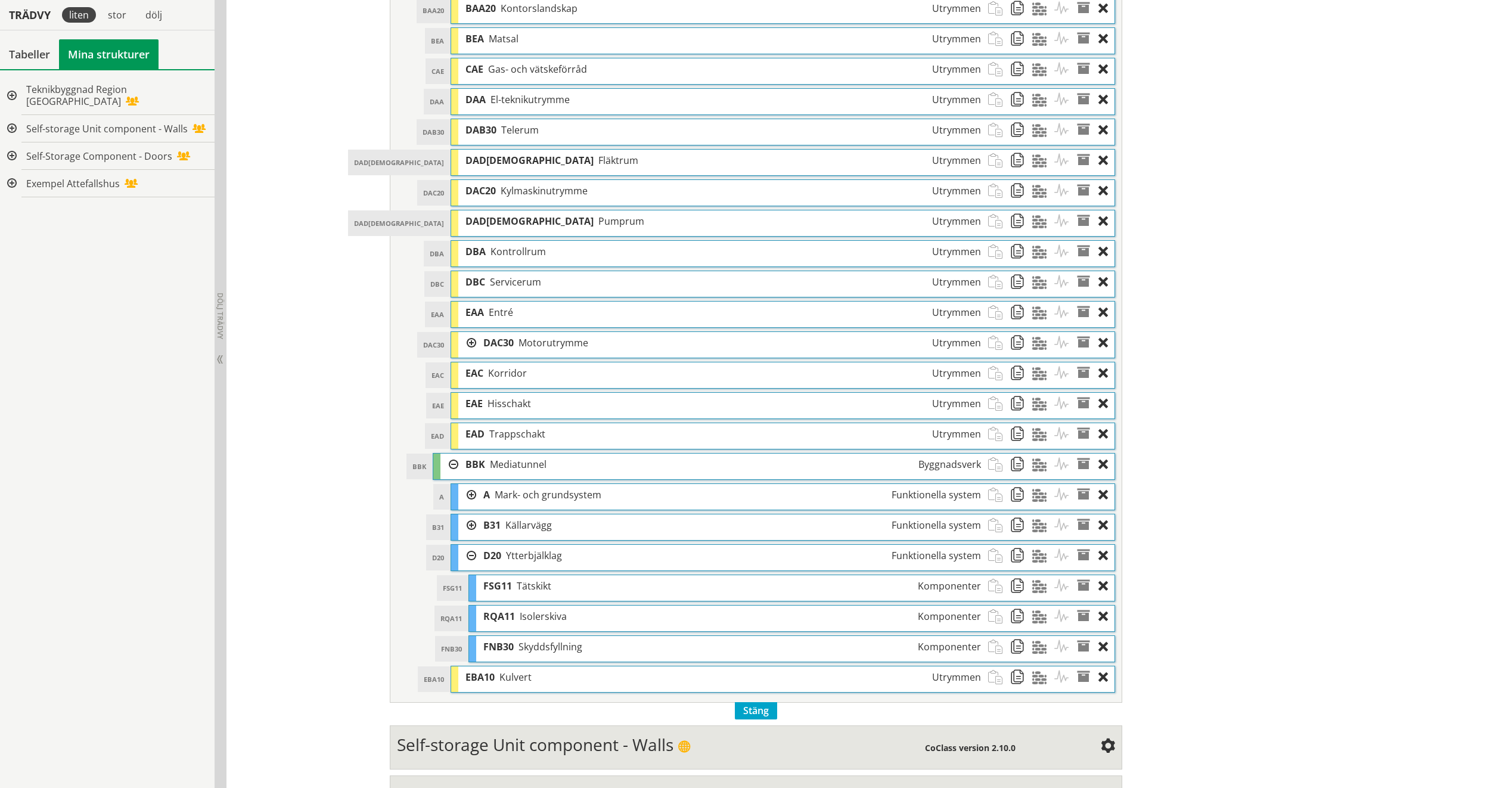
click at [464, 501] on div at bounding box center [467, 526] width 18 height 22
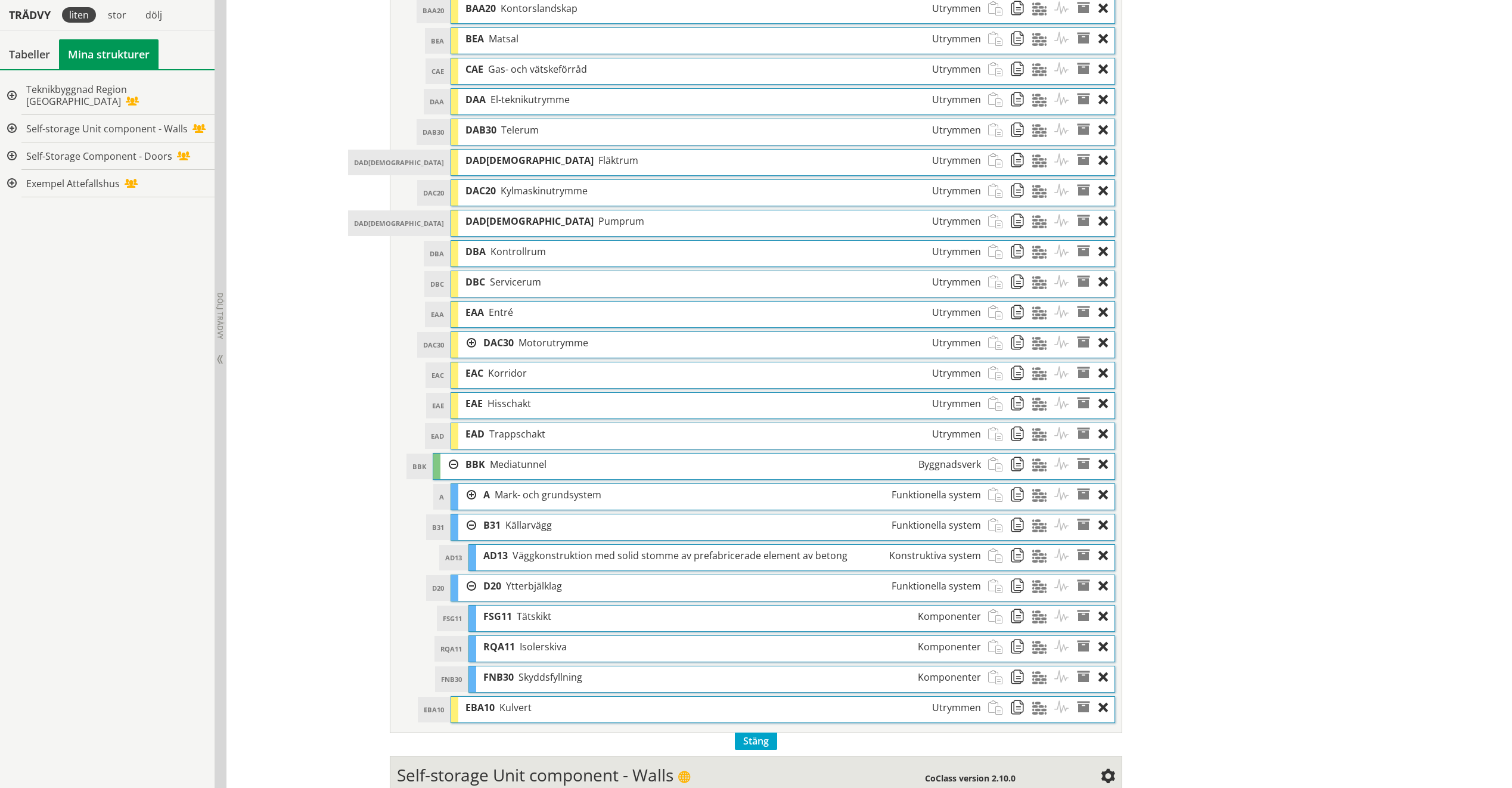
click at [450, 468] on div at bounding box center [449, 465] width 18 height 22
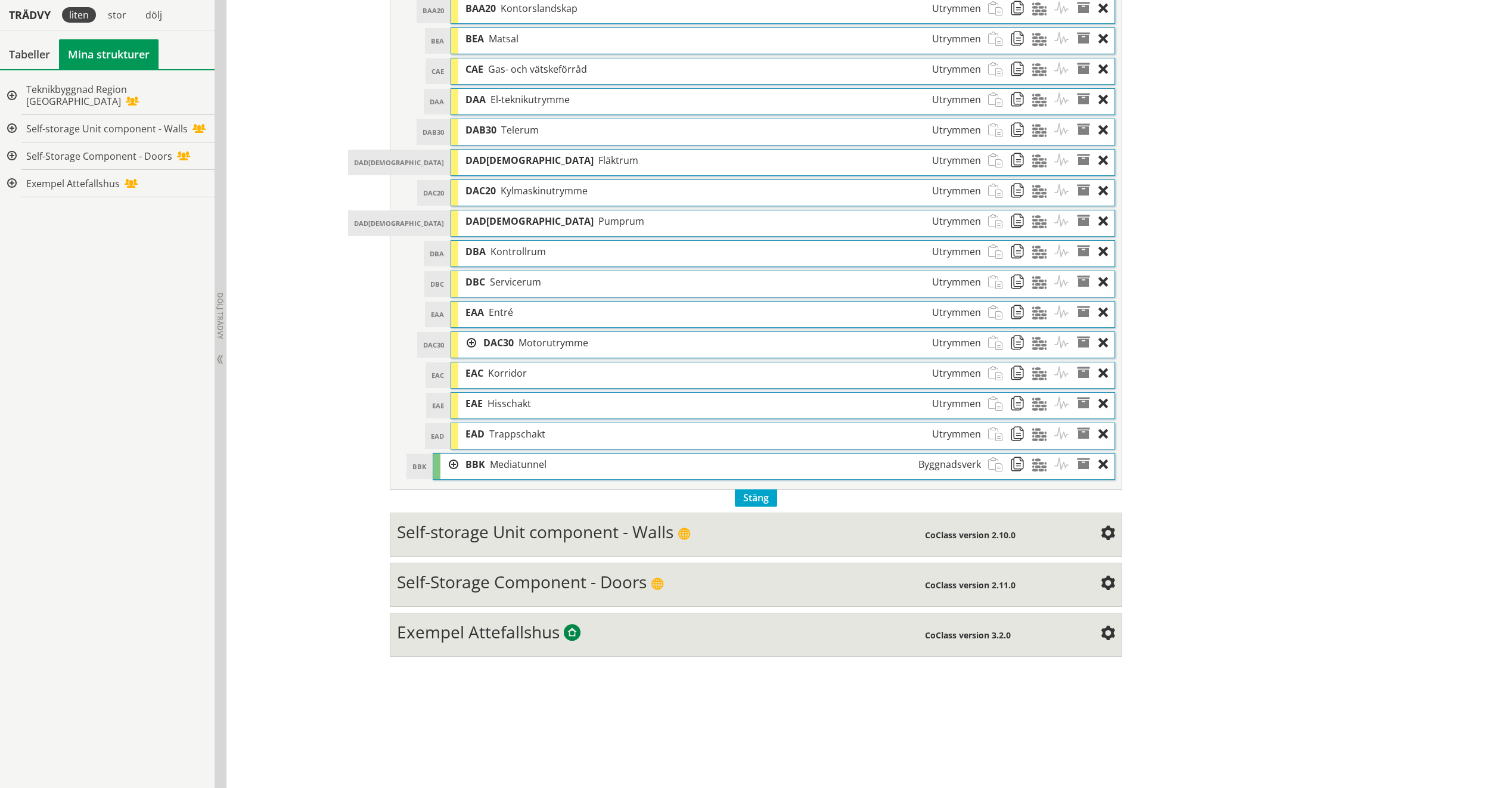
click at [537, 501] on span "Exempel Attefallshus" at bounding box center [478, 632] width 162 height 22
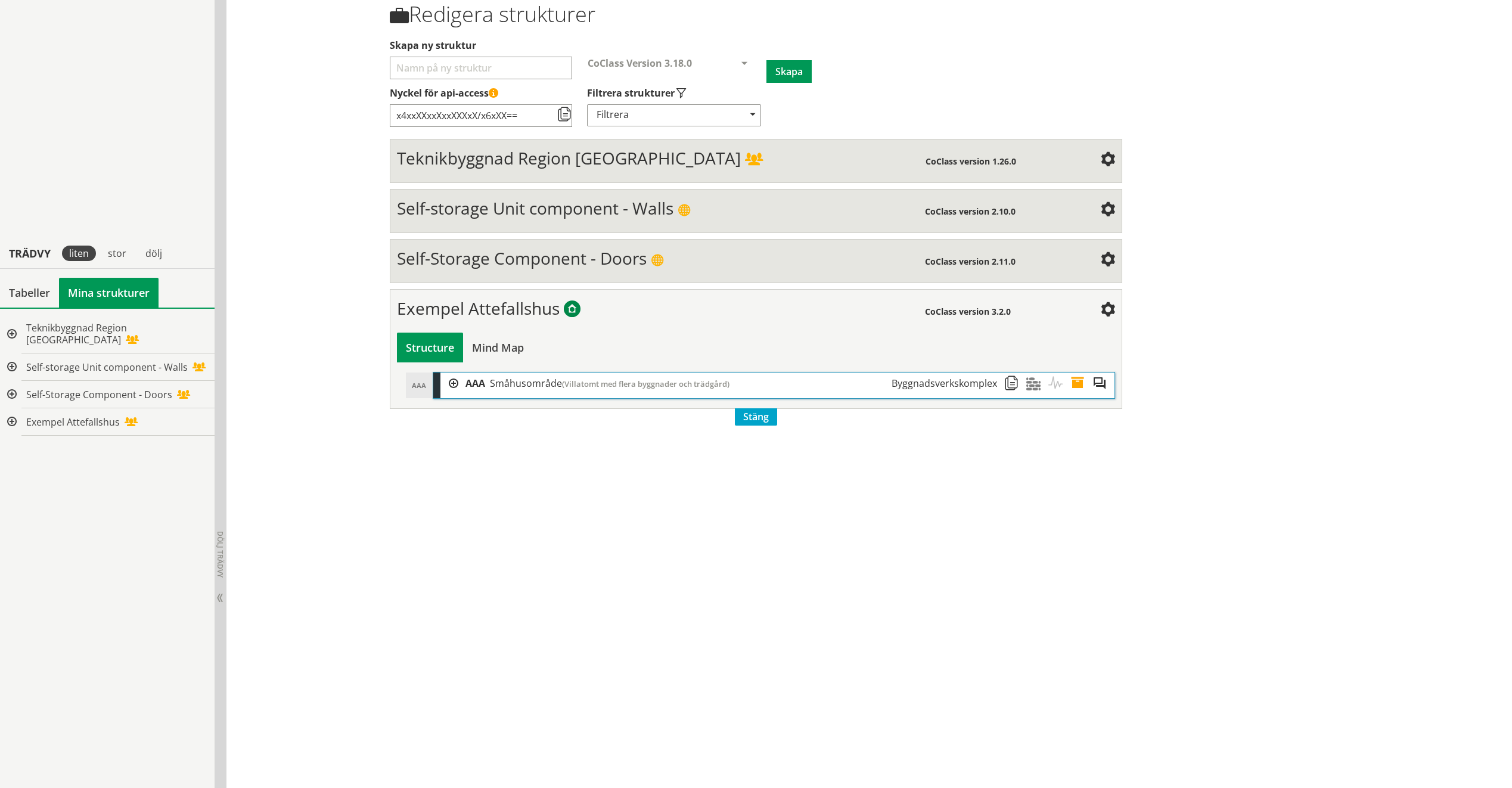
scroll to position [0, 0]
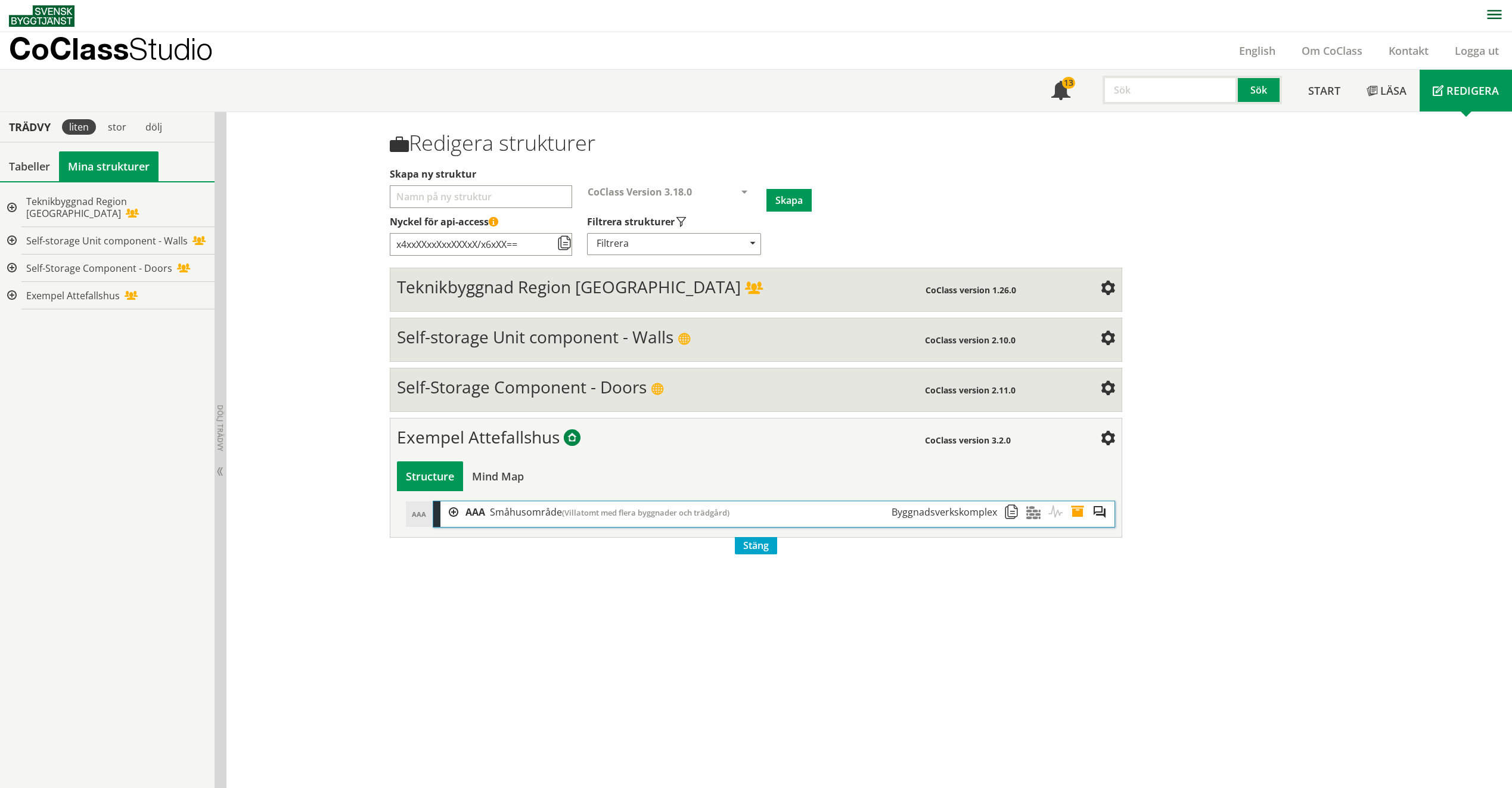
click at [447, 501] on div at bounding box center [449, 512] width 18 height 22
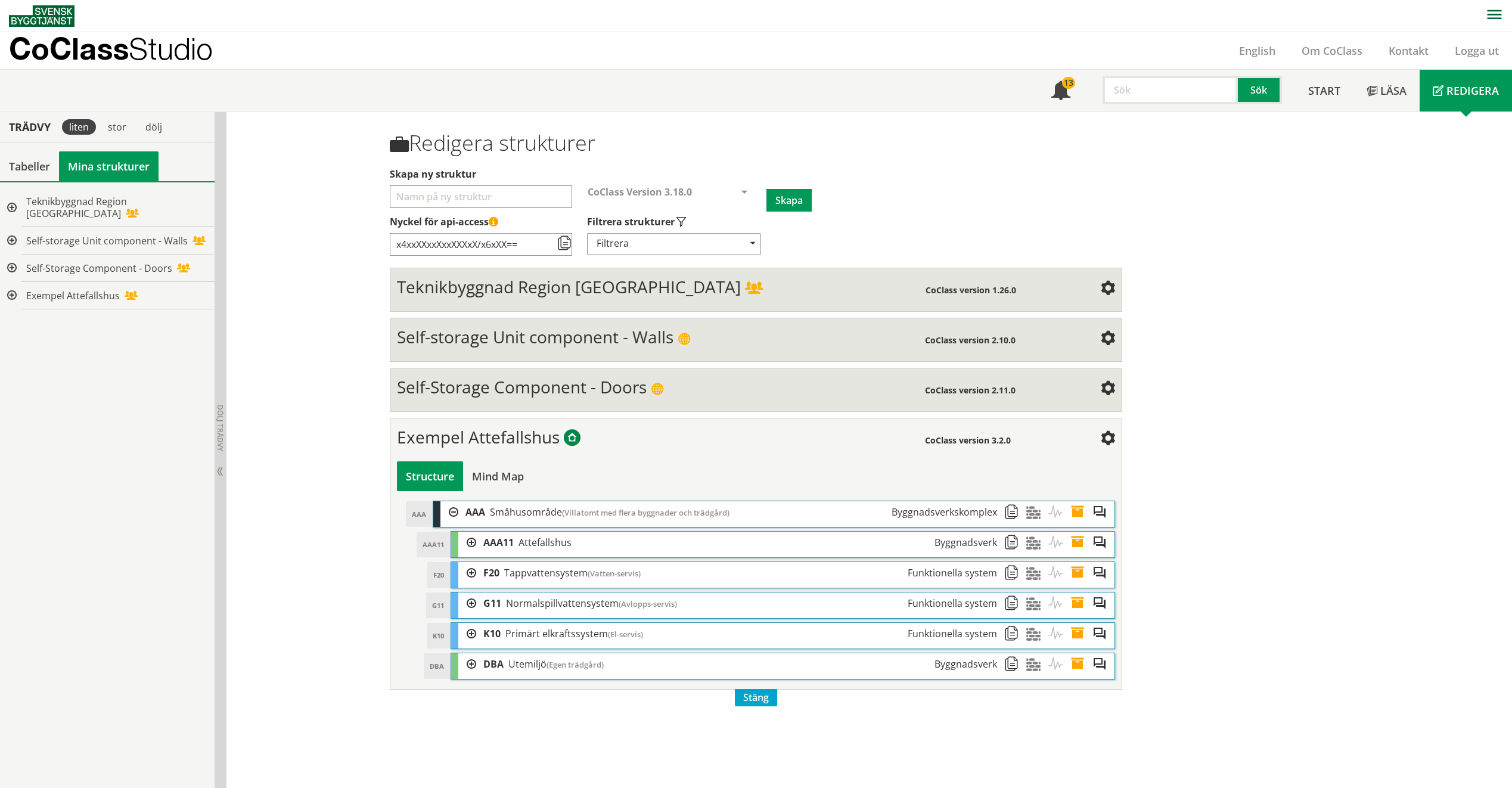
click at [465, 501] on div at bounding box center [467, 573] width 18 height 22
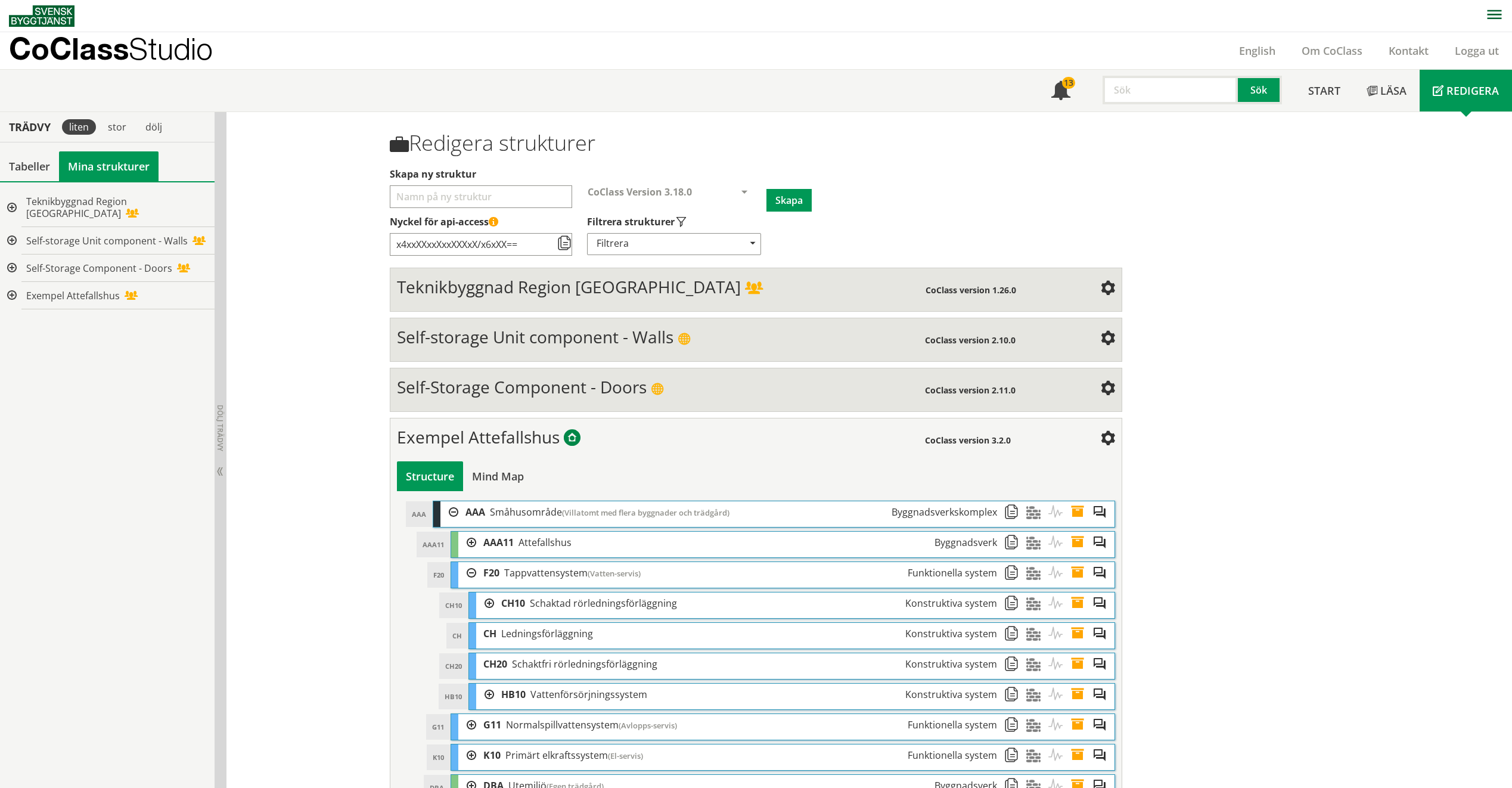
click at [485, 501] on div at bounding box center [485, 603] width 18 height 22
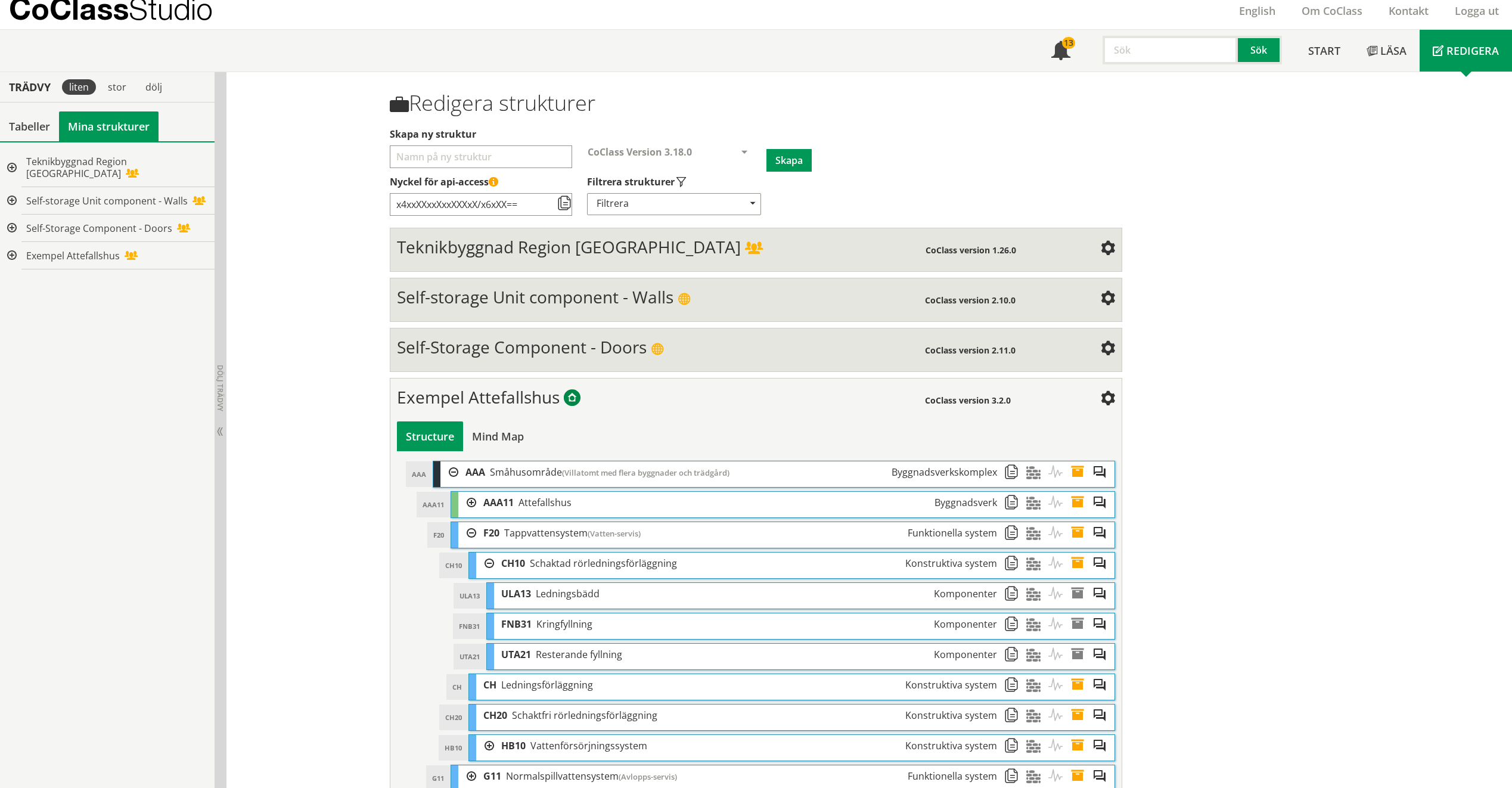
scroll to position [143, 0]
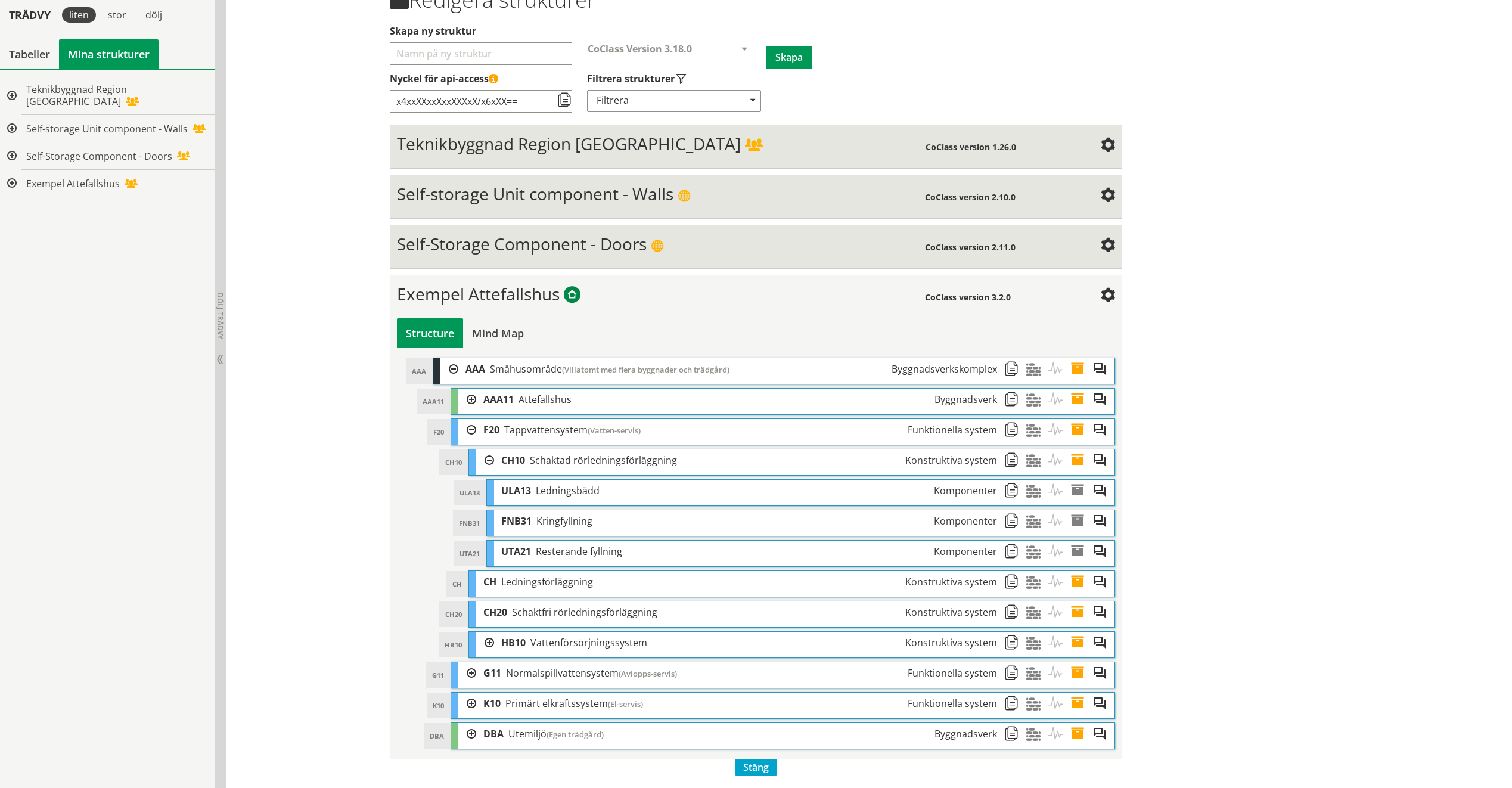
click at [485, 501] on div at bounding box center [485, 643] width 18 height 22
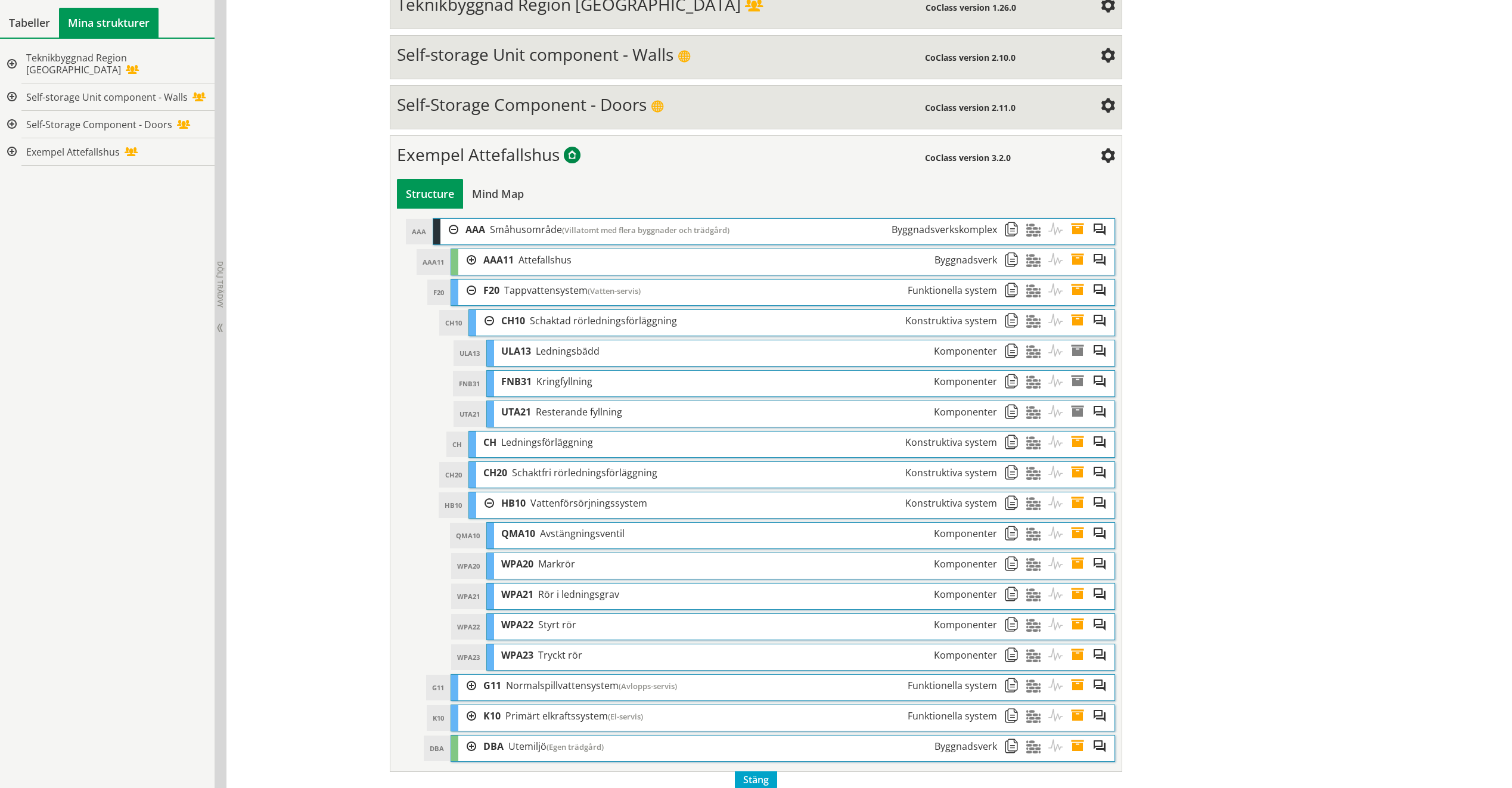
scroll to position [295, 0]
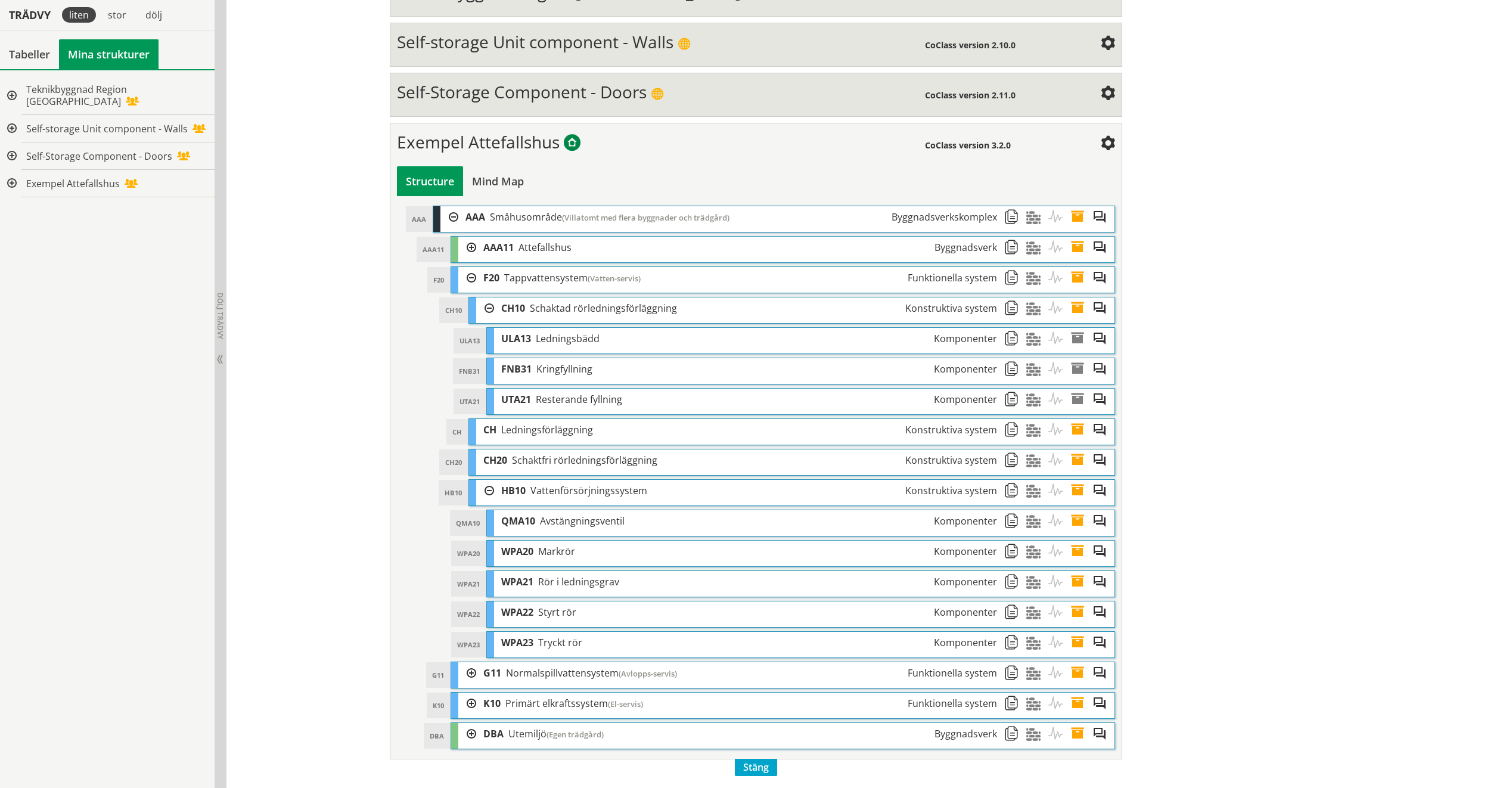
click at [466, 501] on div at bounding box center [467, 703] width 18 height 22
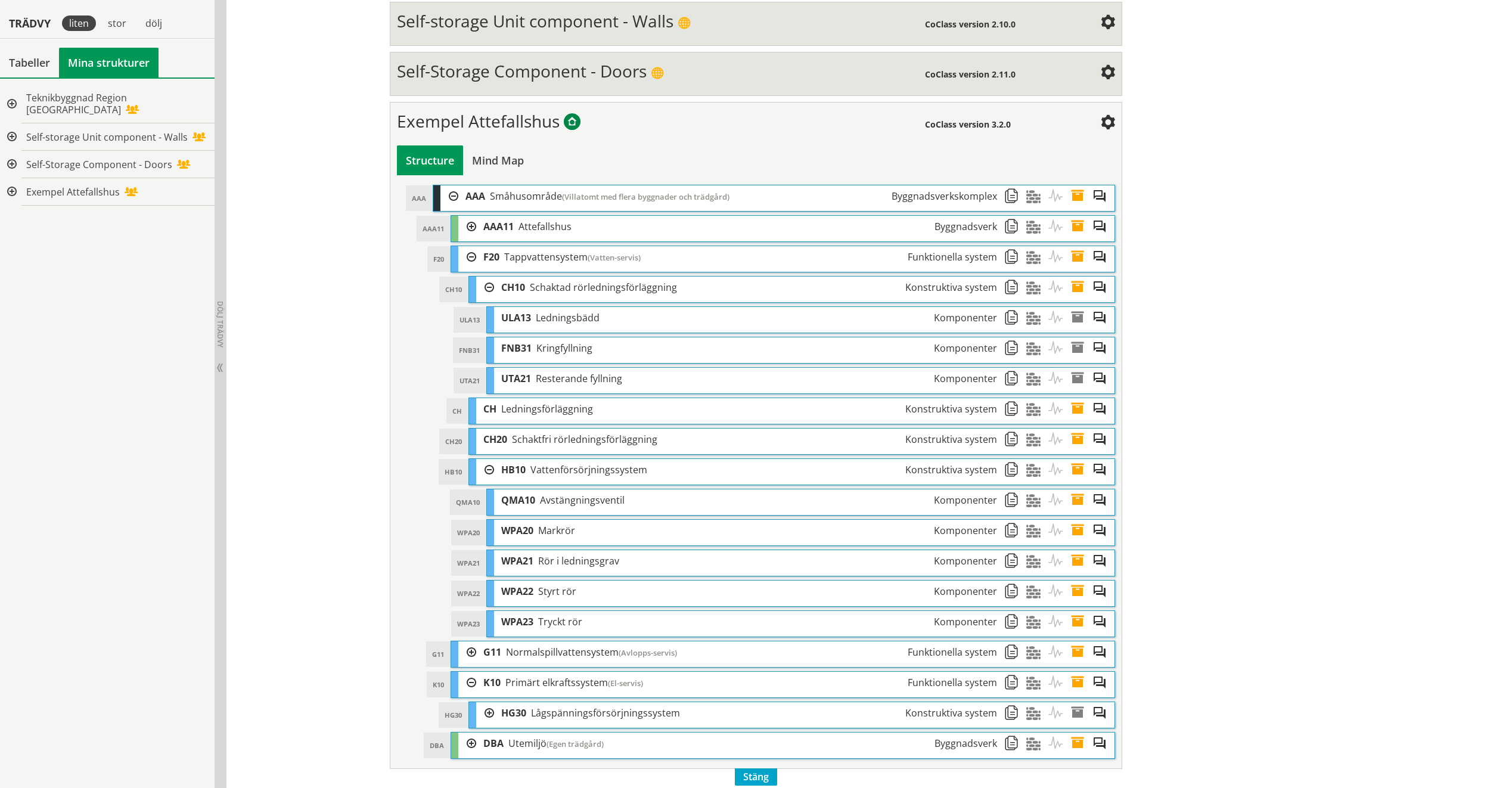
scroll to position [326, 0]
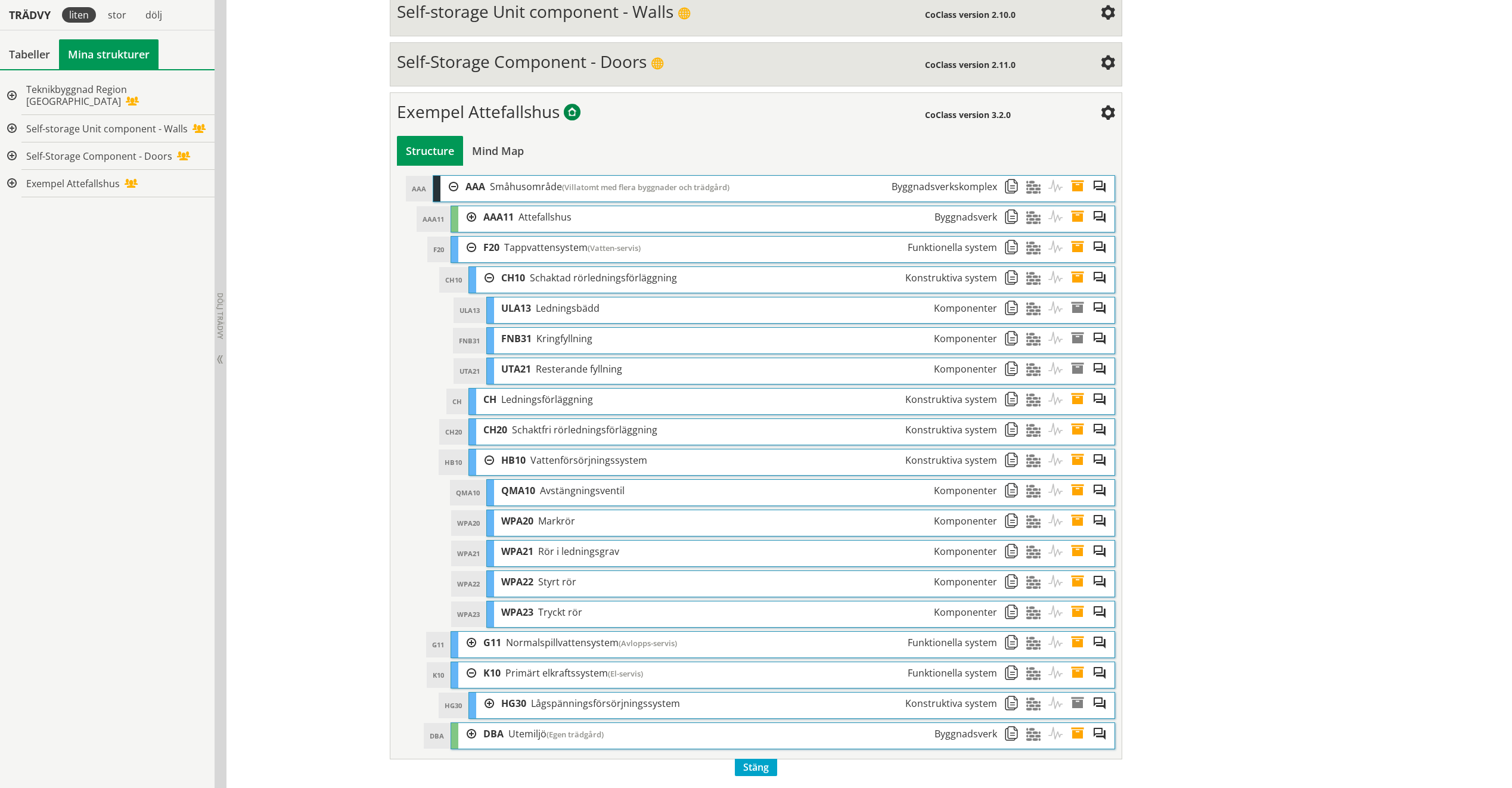
click at [484, 501] on div at bounding box center [485, 703] width 18 height 22
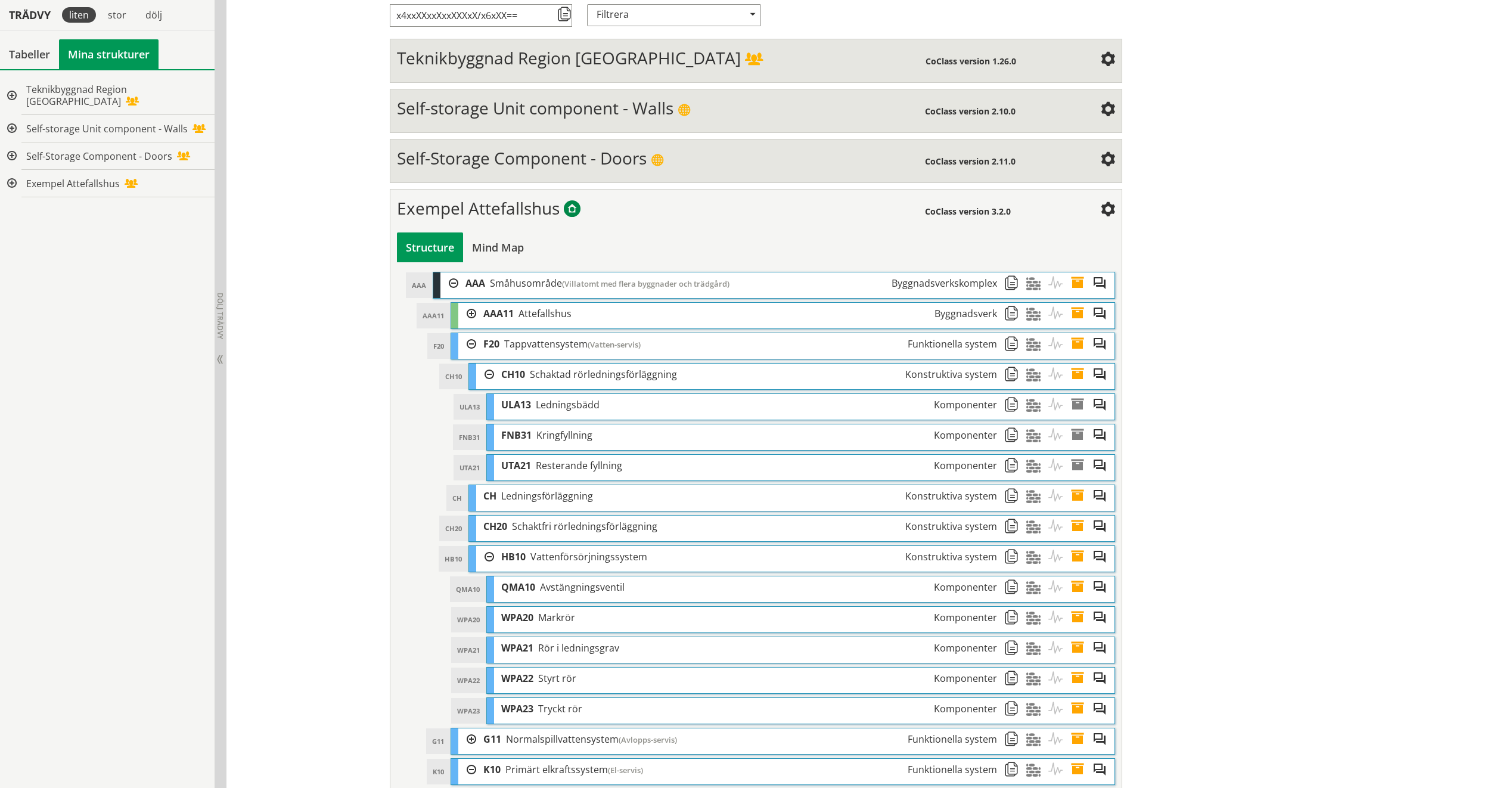
scroll to position [0, 0]
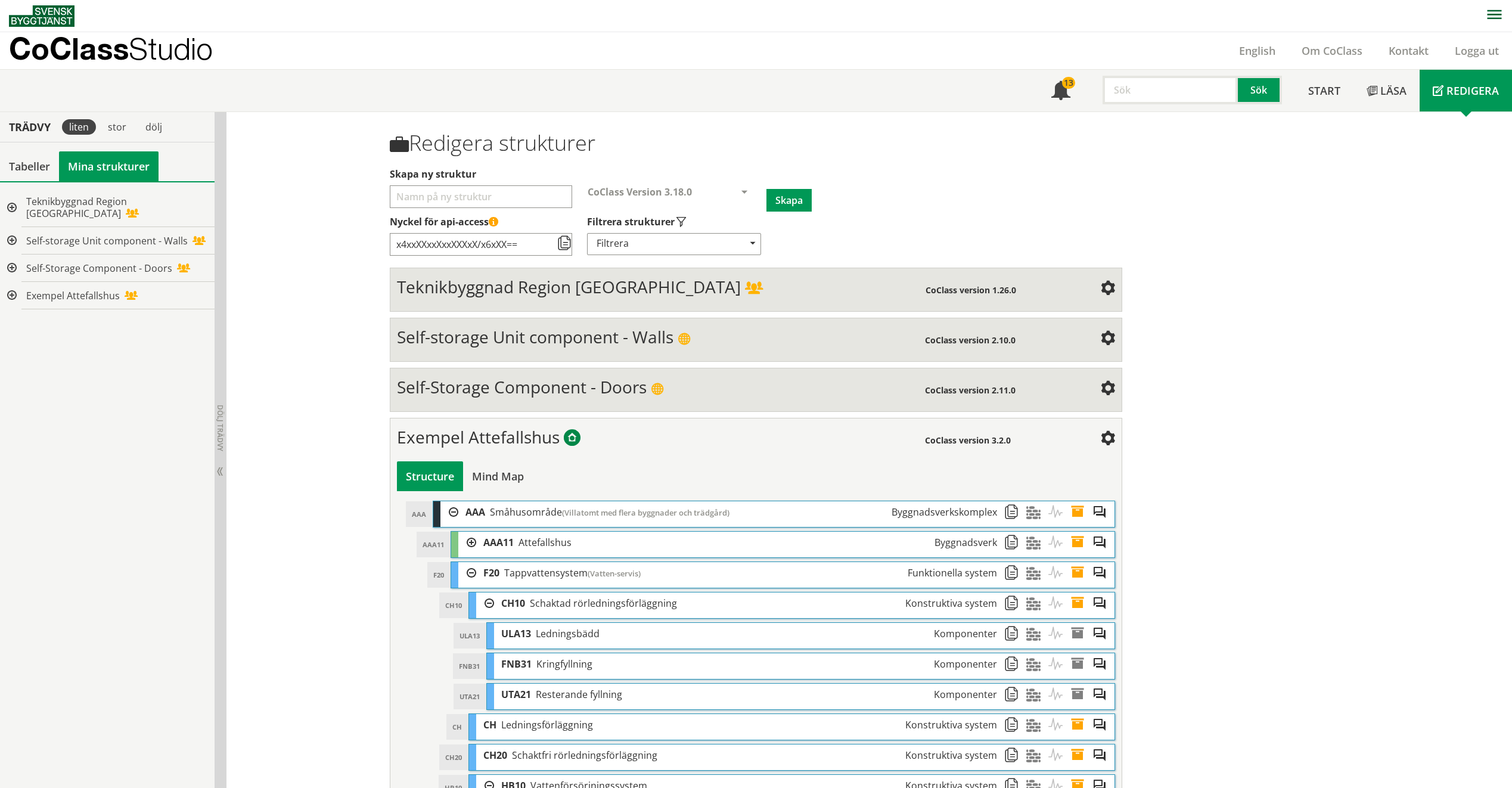
click at [709, 298] on div "Teknikbyggnad Region Gävleborg" at bounding box center [661, 289] width 528 height 24
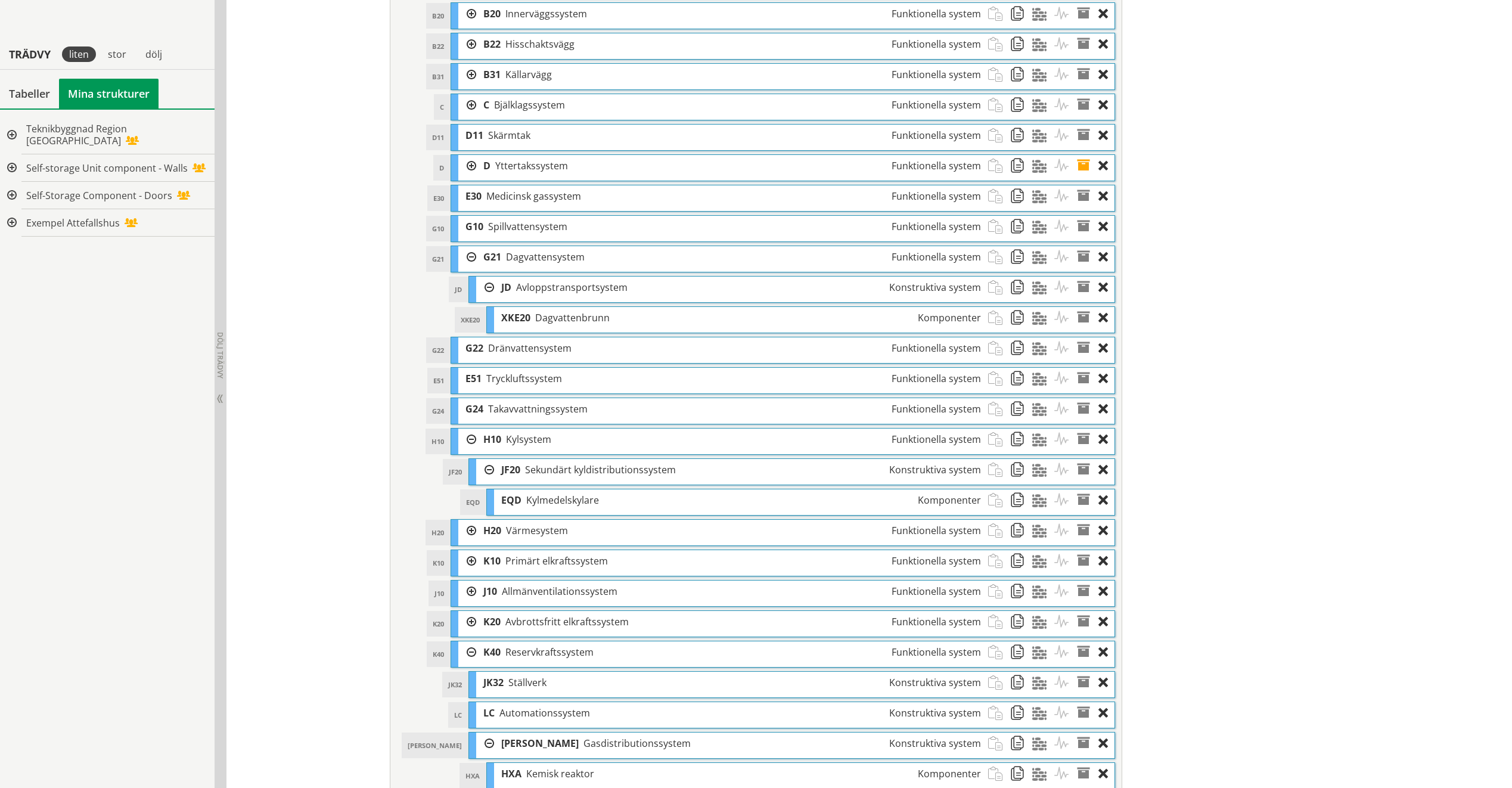
scroll to position [537, 0]
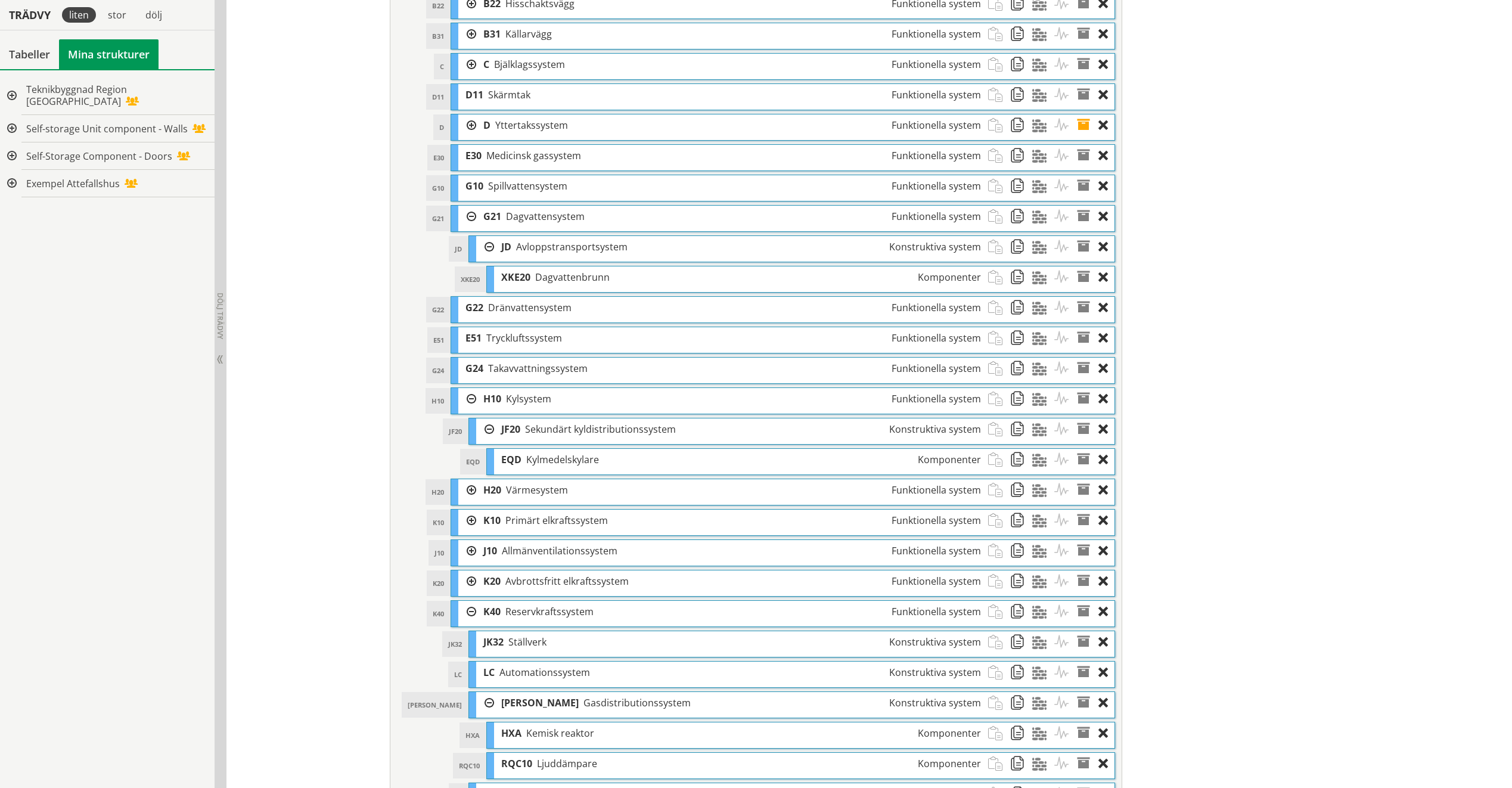
click at [466, 501] on div at bounding box center [467, 520] width 18 height 22
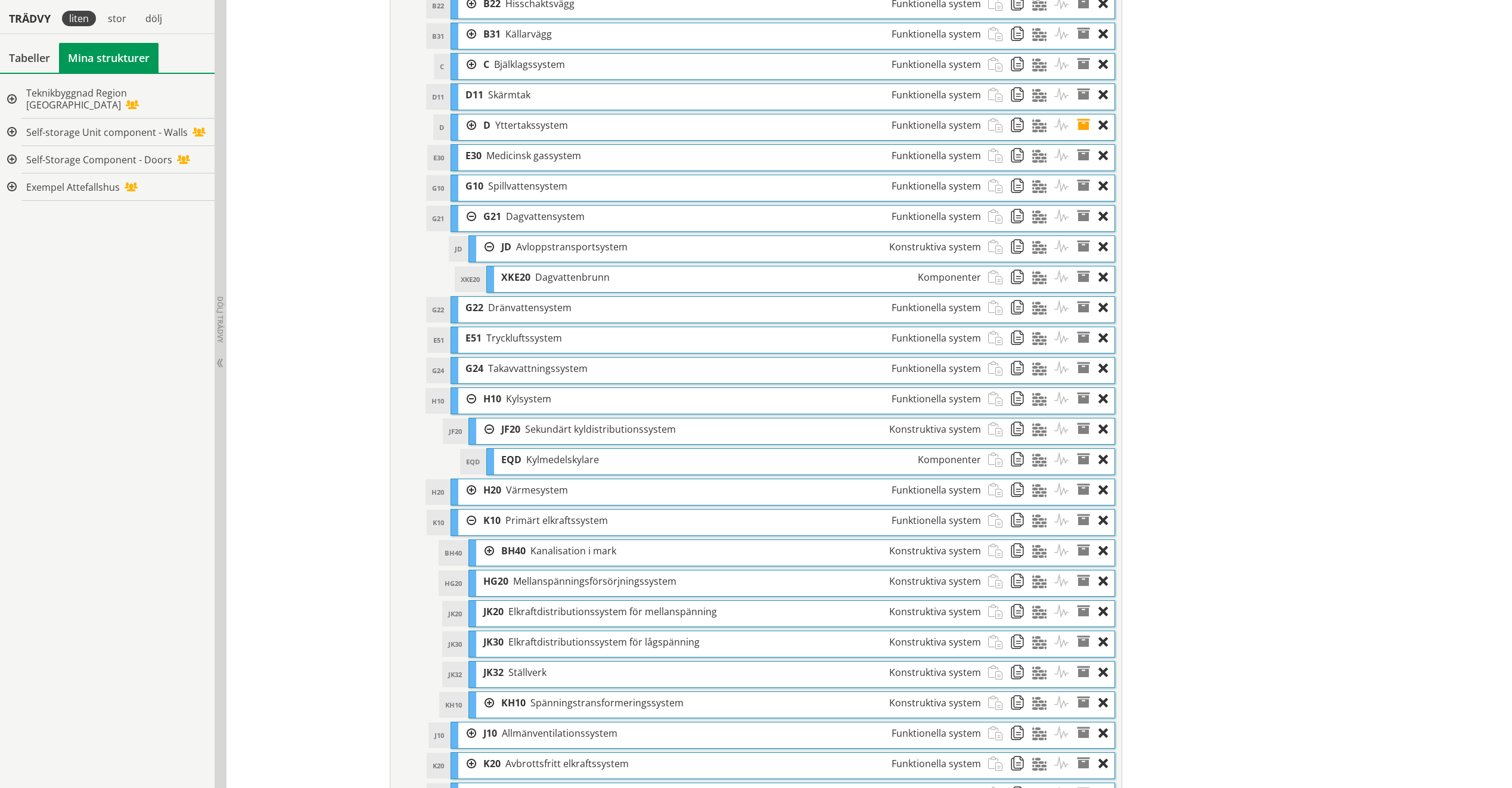
scroll to position [596, 0]
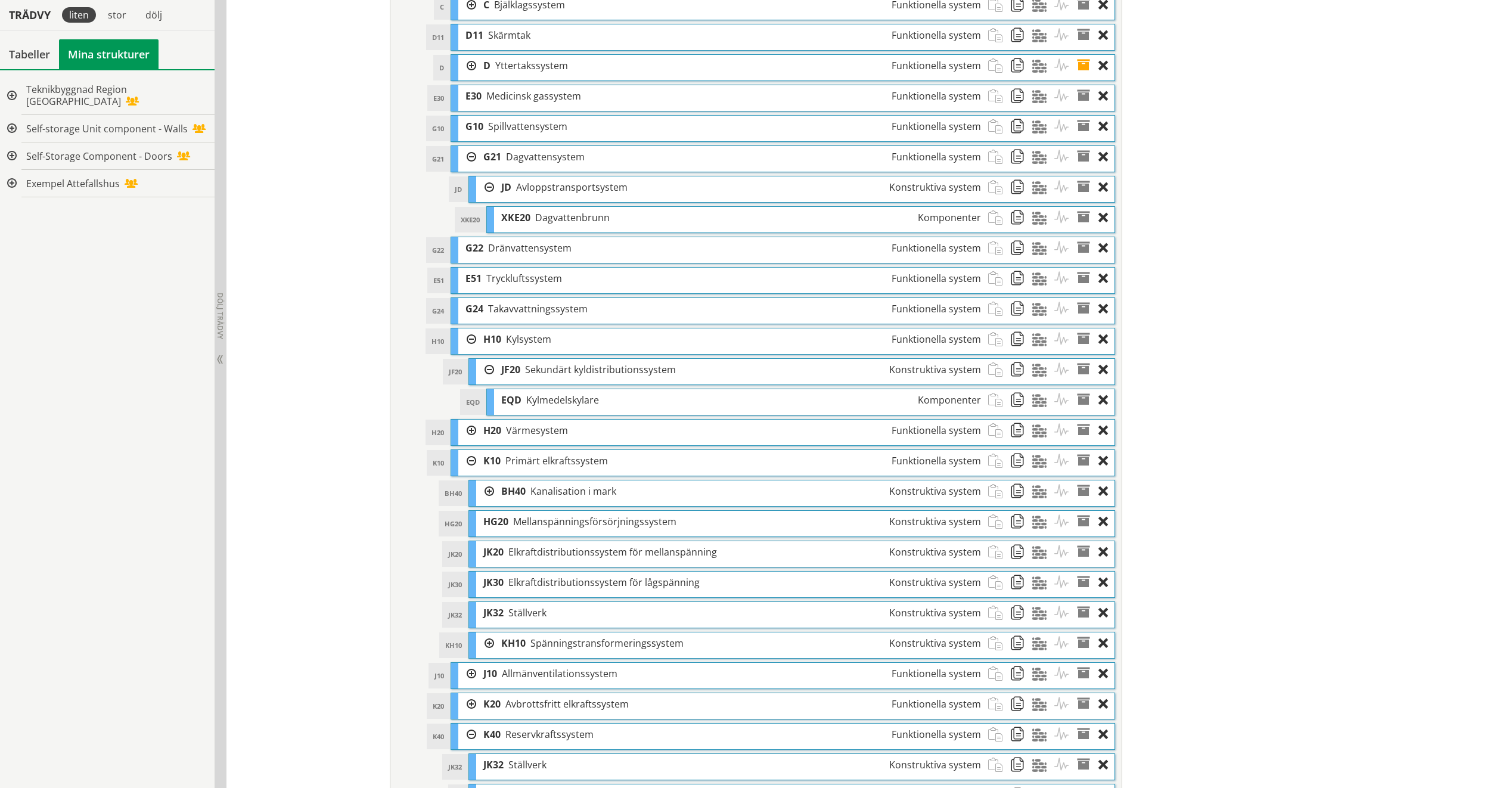
click at [484, 501] on div at bounding box center [485, 644] width 18 height 22
click at [482, 492] on div at bounding box center [485, 491] width 18 height 22
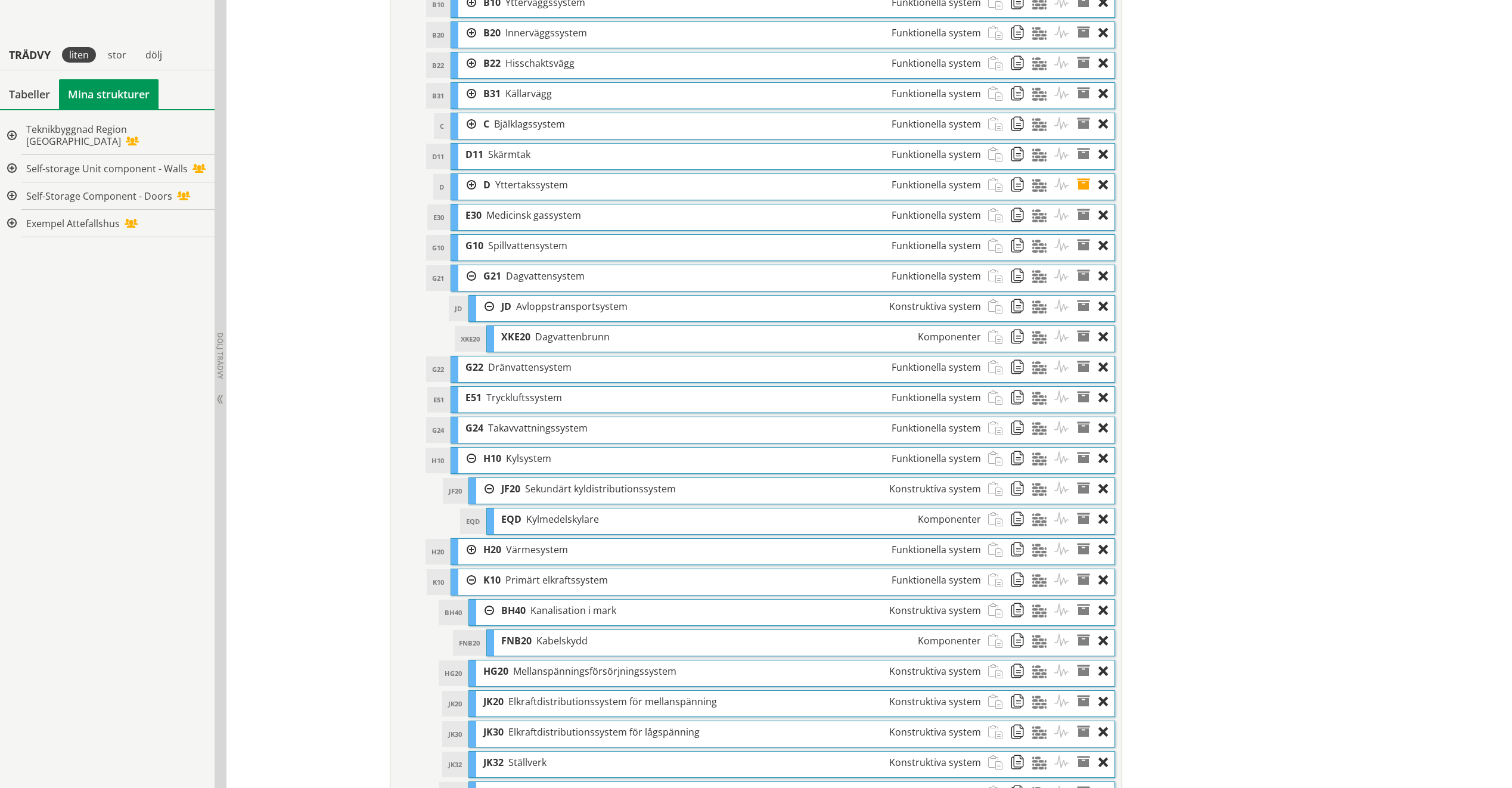
scroll to position [537, 0]
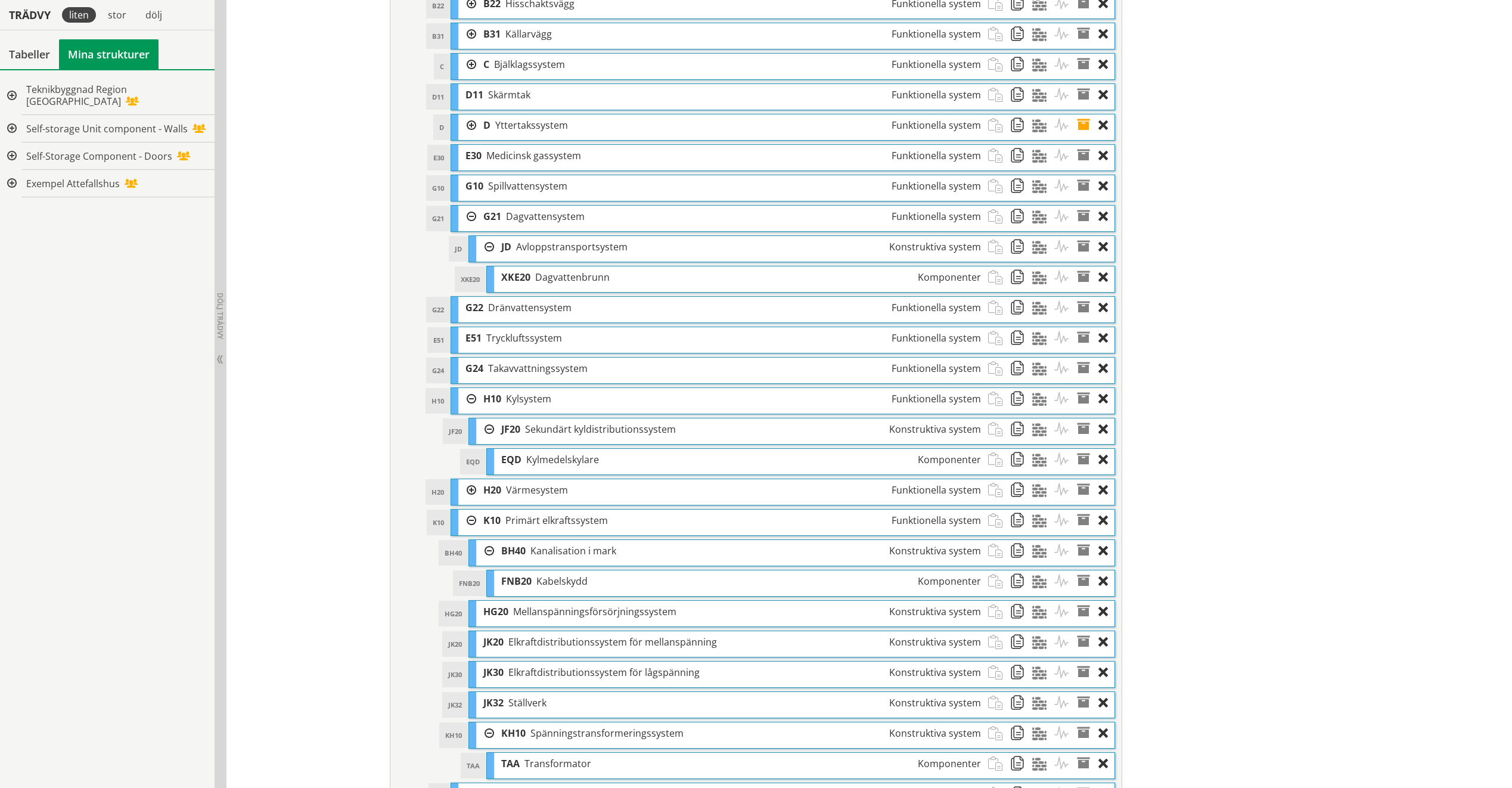
click at [466, 487] on div at bounding box center [467, 491] width 18 height 22
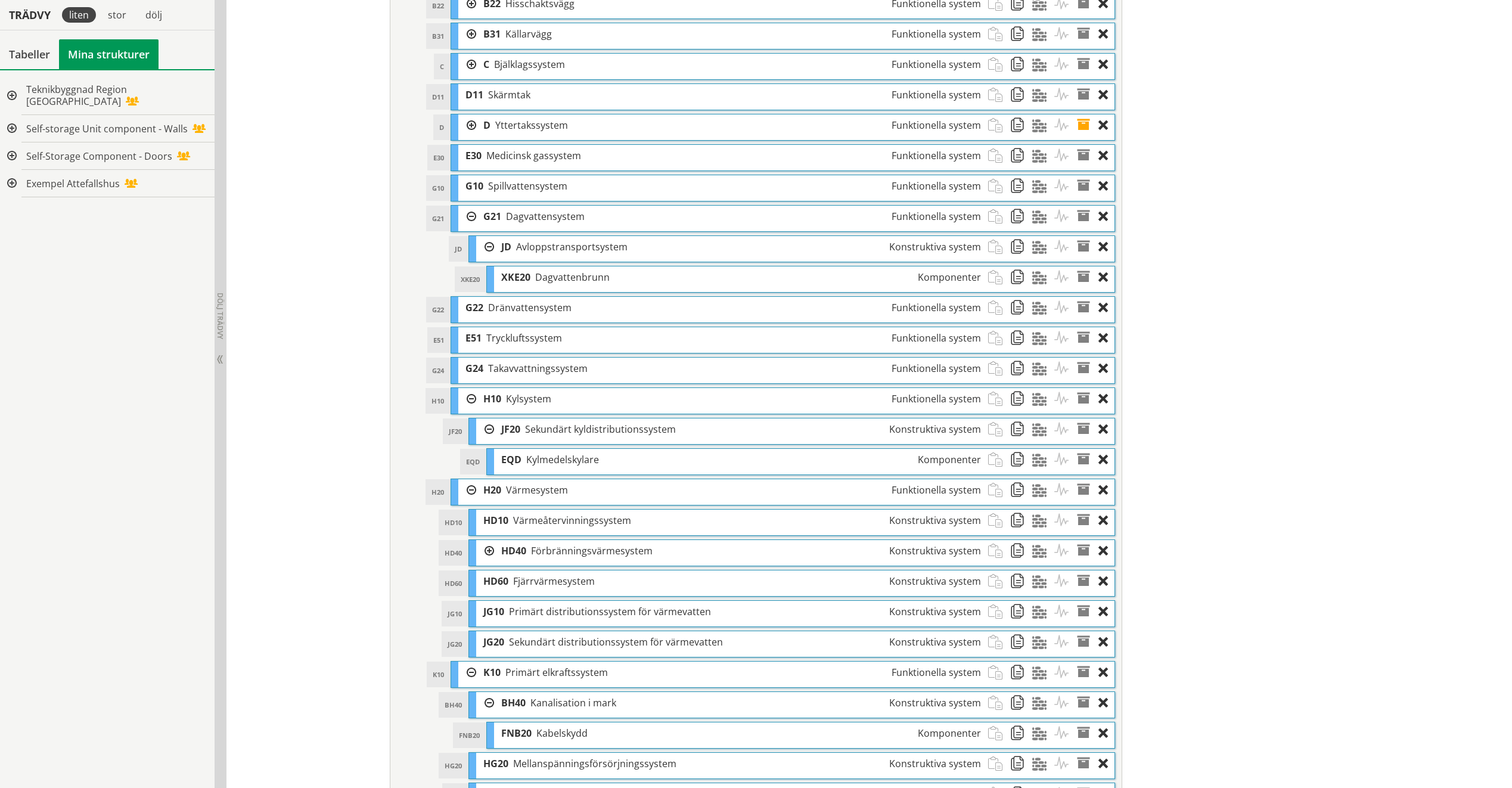
click at [485, 501] on div at bounding box center [485, 551] width 18 height 22
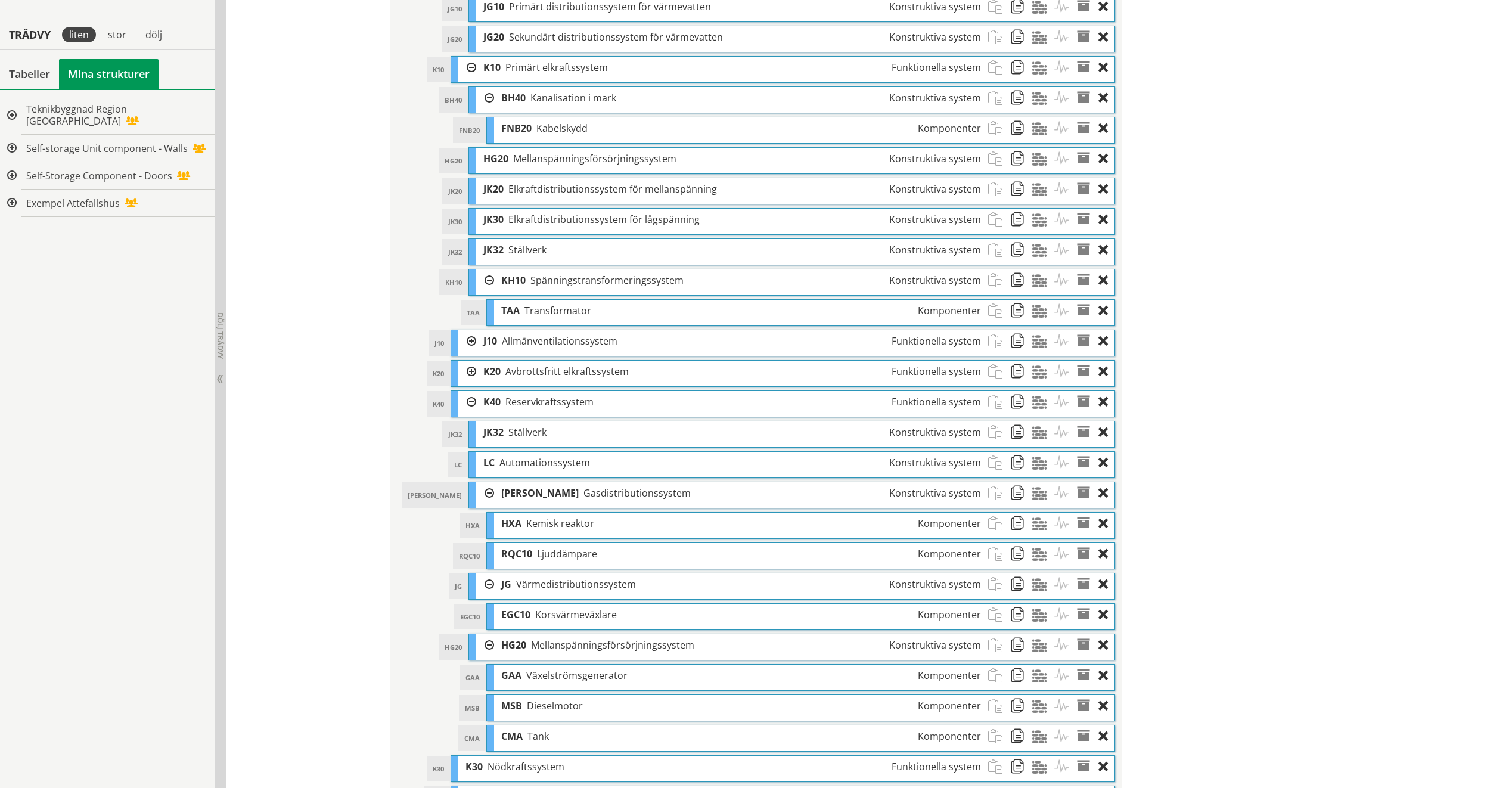
scroll to position [1191, 0]
